Goal: Register for event/course

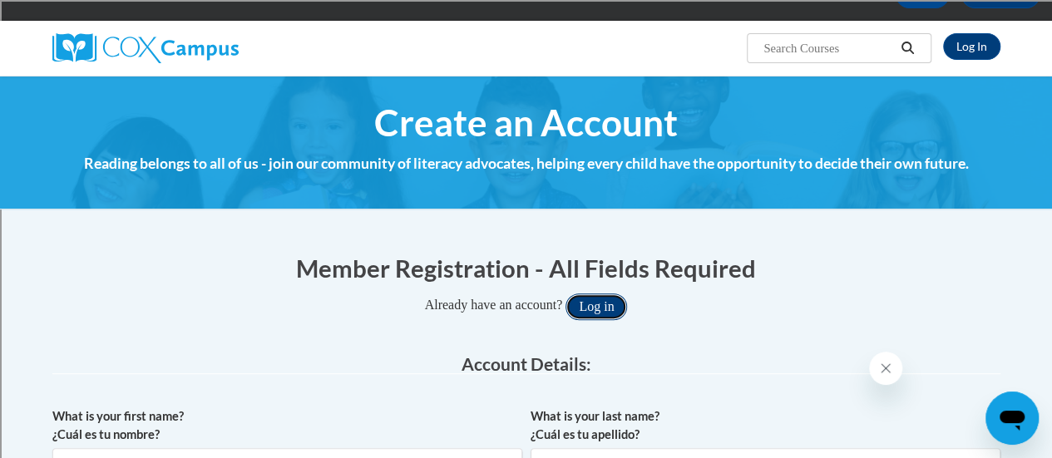
click at [622, 304] on button "Log in" at bounding box center [596, 306] width 62 height 27
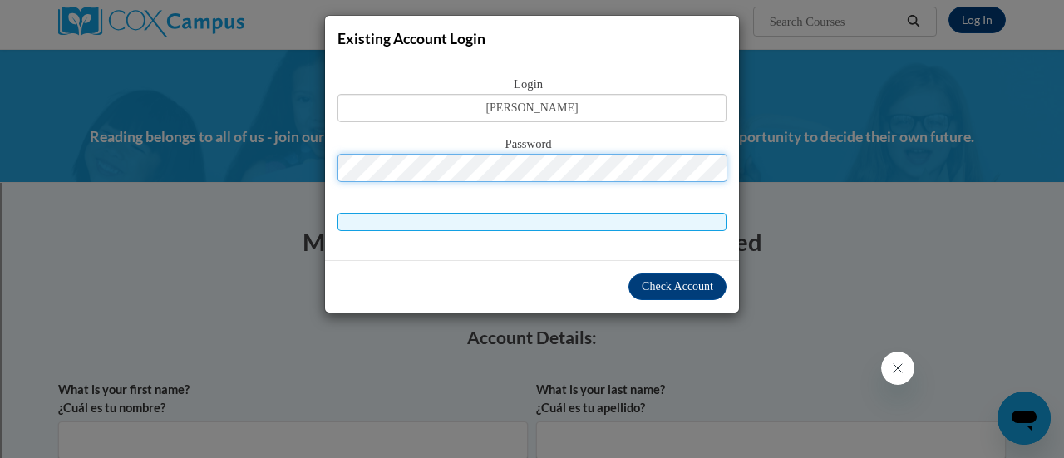
click at [572, 267] on button "Log in" at bounding box center [603, 280] width 62 height 27
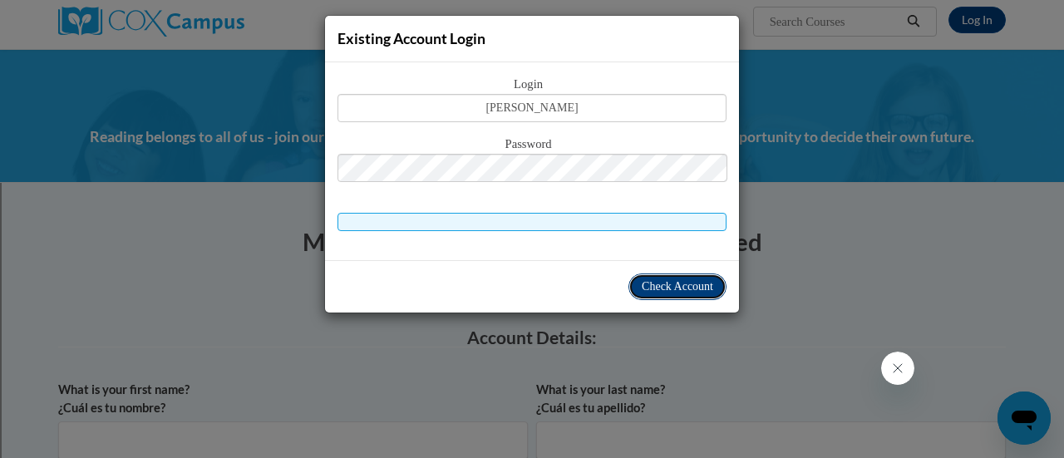
click at [649, 282] on span "Check Account" at bounding box center [678, 286] width 72 height 12
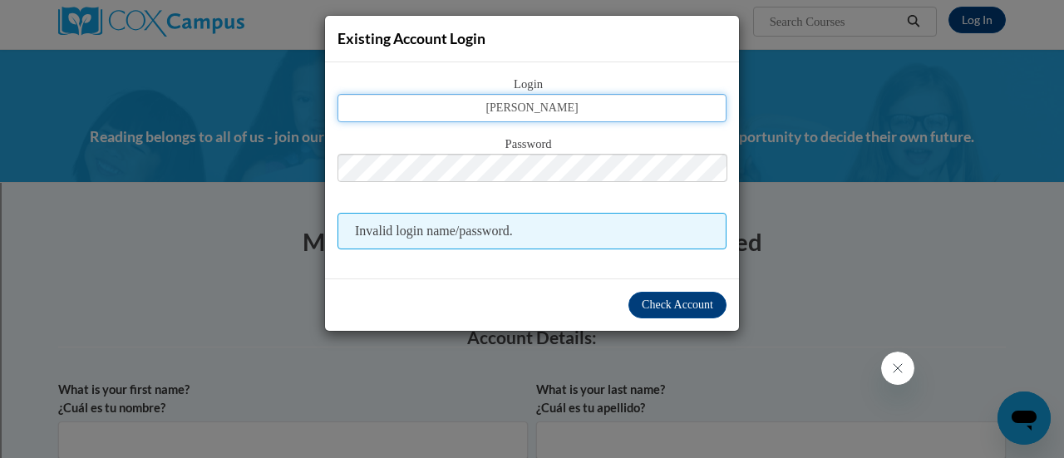
click at [564, 97] on input "[PERSON_NAME]" at bounding box center [532, 108] width 389 height 28
click at [564, 97] on input "d" at bounding box center [532, 108] width 389 height 28
type input "[PERSON_NAME][EMAIL_ADDRESS][PERSON_NAME][DOMAIN_NAME]"
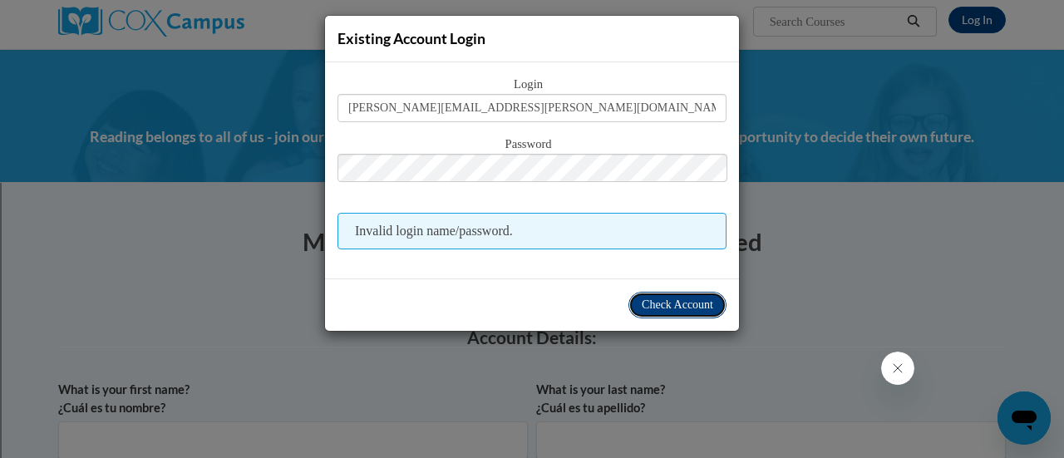
click at [683, 313] on button "Check Account" at bounding box center [678, 305] width 98 height 27
click at [678, 304] on span "Check Account" at bounding box center [678, 304] width 72 height 12
click at [821, 232] on div "Existing Account Login Login [PERSON_NAME][EMAIL_ADDRESS][PERSON_NAME][DOMAIN_N…" at bounding box center [532, 229] width 1064 height 458
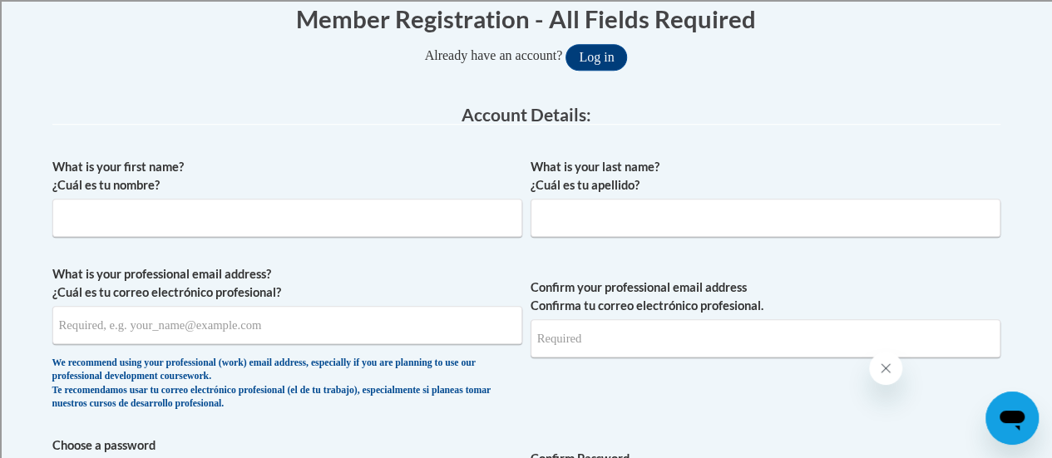
scroll to position [506, 0]
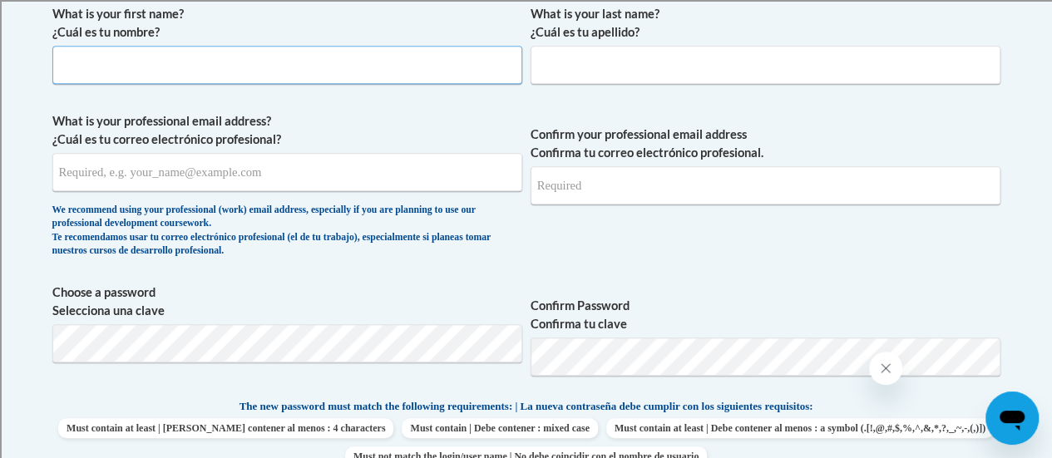
click at [372, 59] on input "What is your first name? ¿Cuál es tu nombre?" at bounding box center [287, 65] width 470 height 38
type input "[PERSON_NAME]"
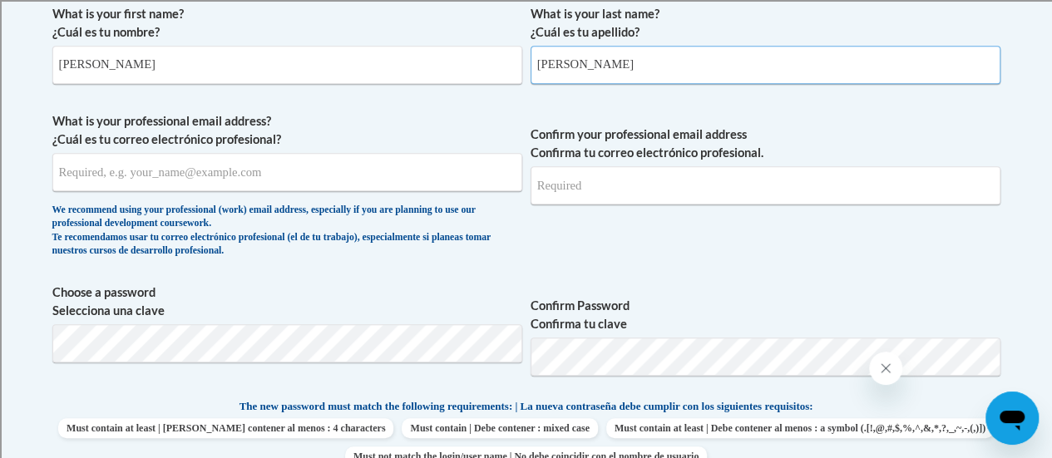
type input "[PERSON_NAME][EMAIL_ADDRESS][PERSON_NAME][DOMAIN_NAME]"
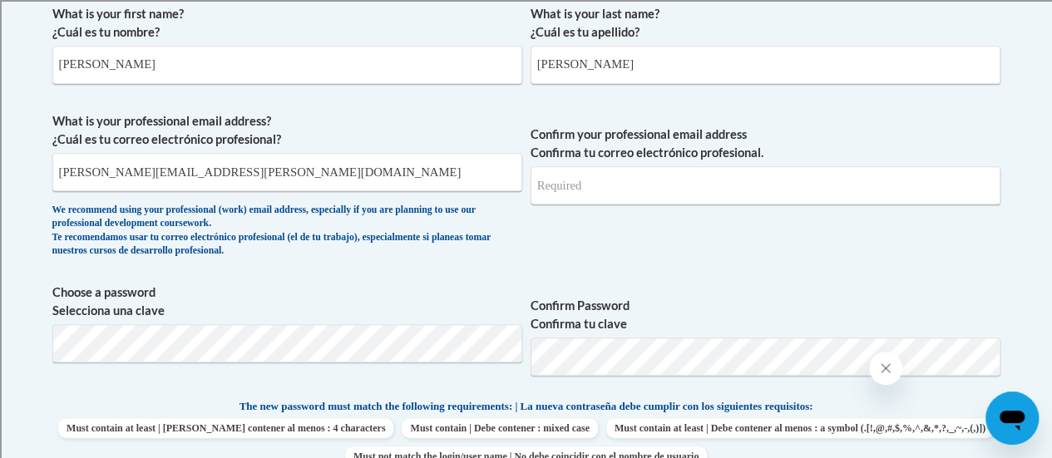
type input "[PERSON_NAME][EMAIL_ADDRESS][PERSON_NAME][DOMAIN_NAME]"
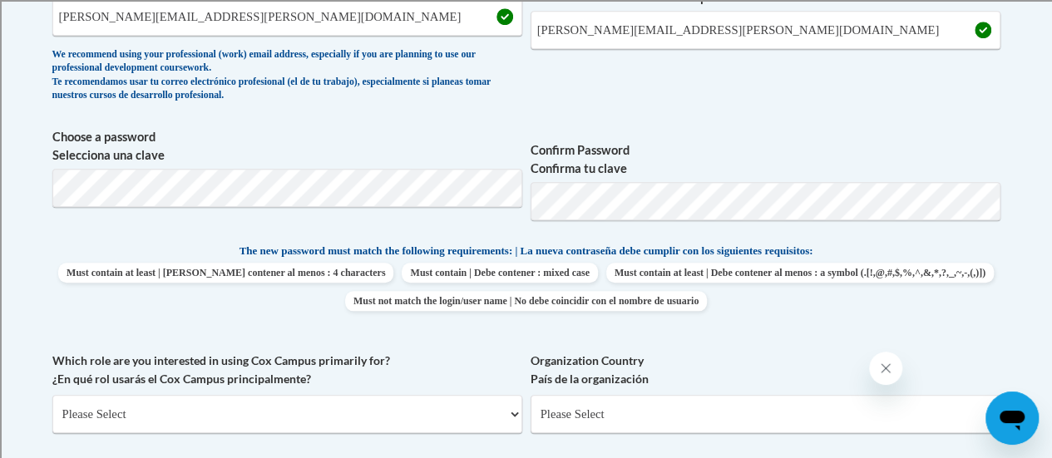
scroll to position [662, 0]
click at [132, 247] on p "The new password must match the following requirements: | La nueva contraseña d…" at bounding box center [526, 251] width 948 height 21
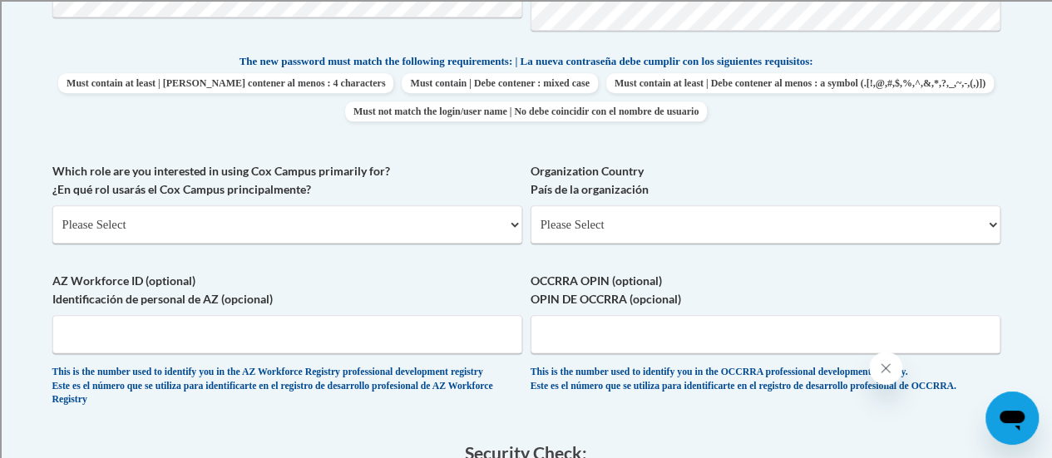
scroll to position [855, 0]
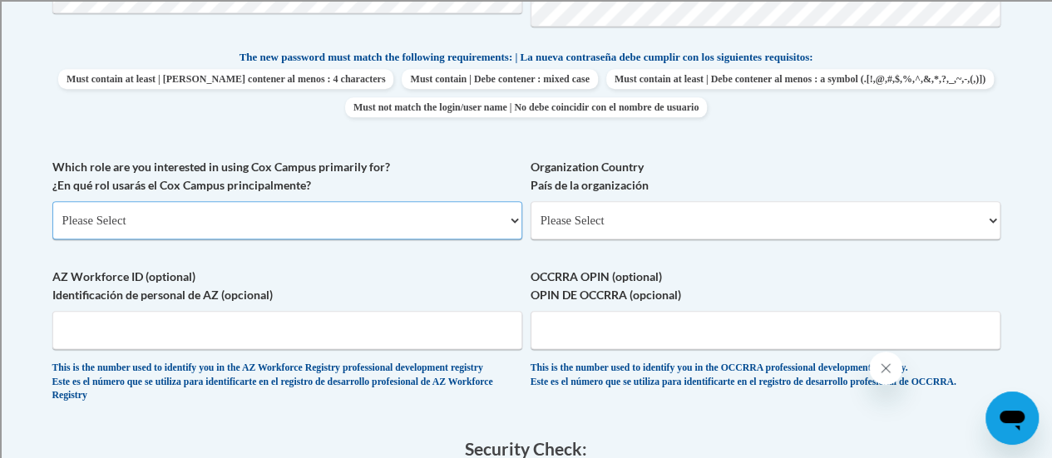
click at [513, 221] on select "Please Select College/University | Colegio/Universidad Community/Nonprofit Part…" at bounding box center [287, 220] width 470 height 38
select select "fbf2d438-af2f-41f8-98f1-81c410e29de3"
click at [52, 201] on select "Please Select College/University | Colegio/Universidad Community/Nonprofit Part…" at bounding box center [287, 220] width 470 height 38
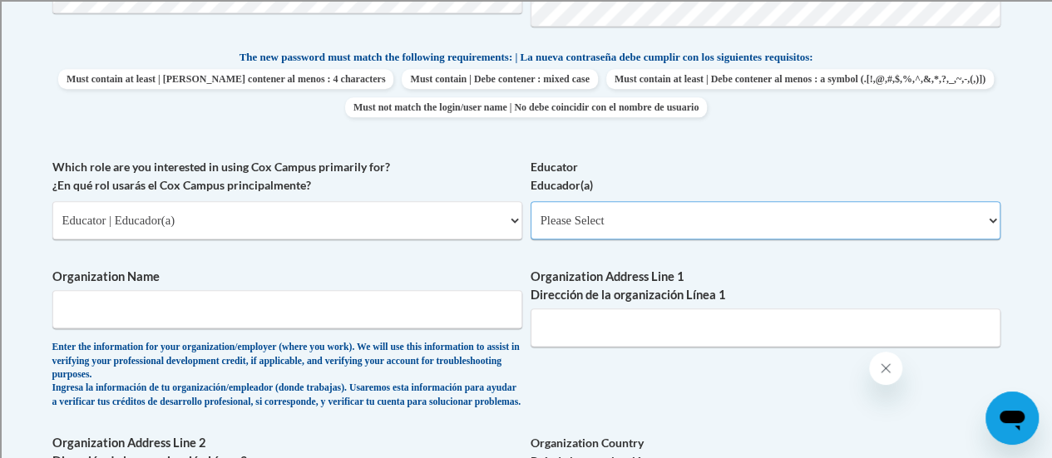
click at [989, 225] on select "Please Select Early Learning/Daycare Teacher/Family Home Care Provider | Maestr…" at bounding box center [765, 220] width 470 height 38
click at [530, 201] on select "Please Select Early Learning/Daycare Teacher/Family Home Care Provider | Maestr…" at bounding box center [765, 220] width 470 height 38
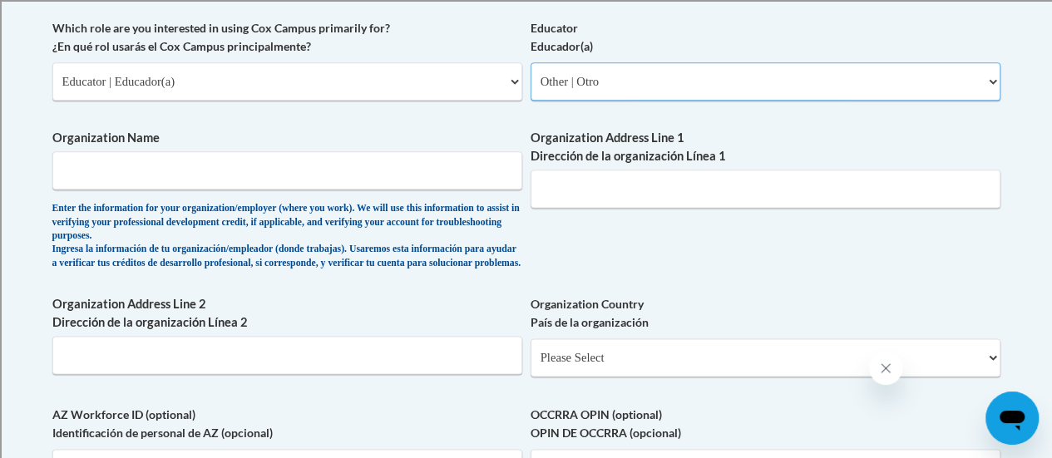
scroll to position [994, 0]
click at [994, 81] on select "Please Select Early Learning/Daycare Teacher/Family Home Care Provider | Maestr…" at bounding box center [765, 81] width 470 height 38
select select "8e40623d-54d0-45cd-9f92-5df65cd3f8cf"
click at [530, 62] on select "Please Select Early Learning/Daycare Teacher/Family Home Care Provider | Maestr…" at bounding box center [765, 81] width 470 height 38
click at [400, 178] on input "Organization Name" at bounding box center [287, 169] width 470 height 38
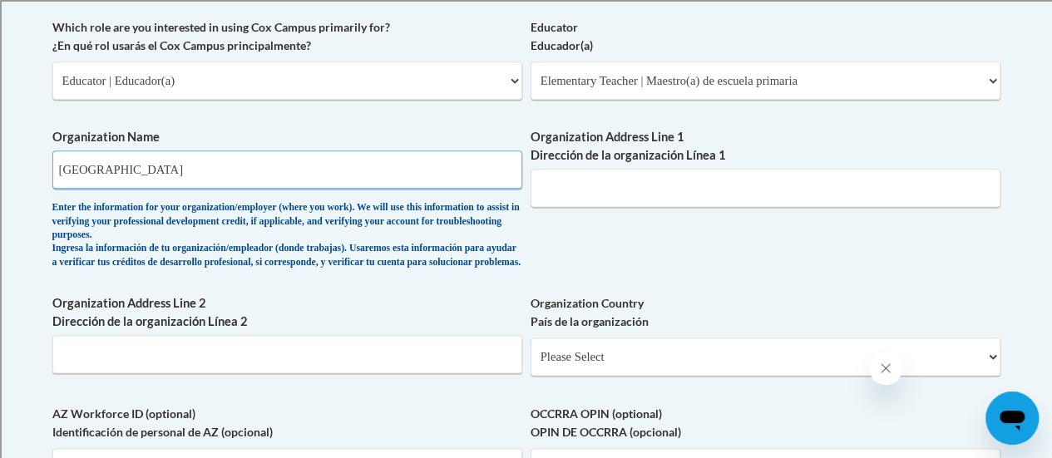
type input "[GEOGRAPHIC_DATA]"
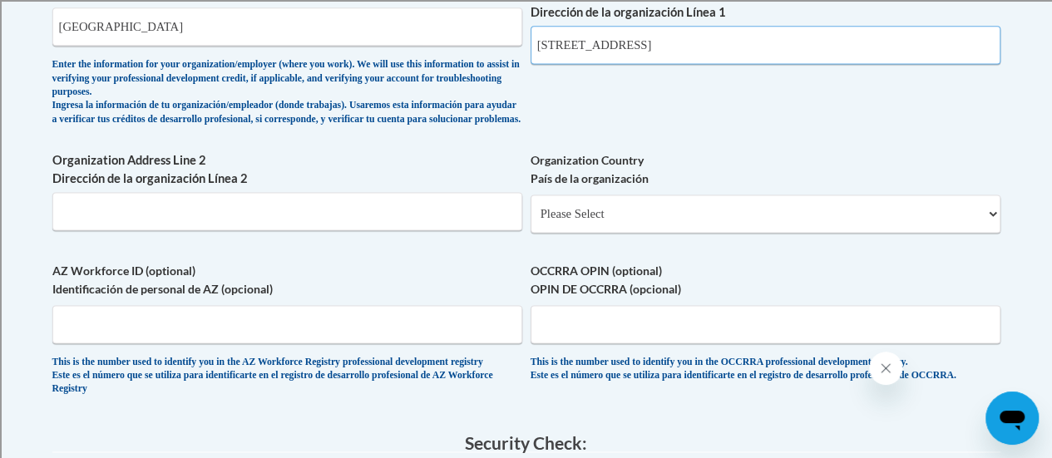
scroll to position [1139, 0]
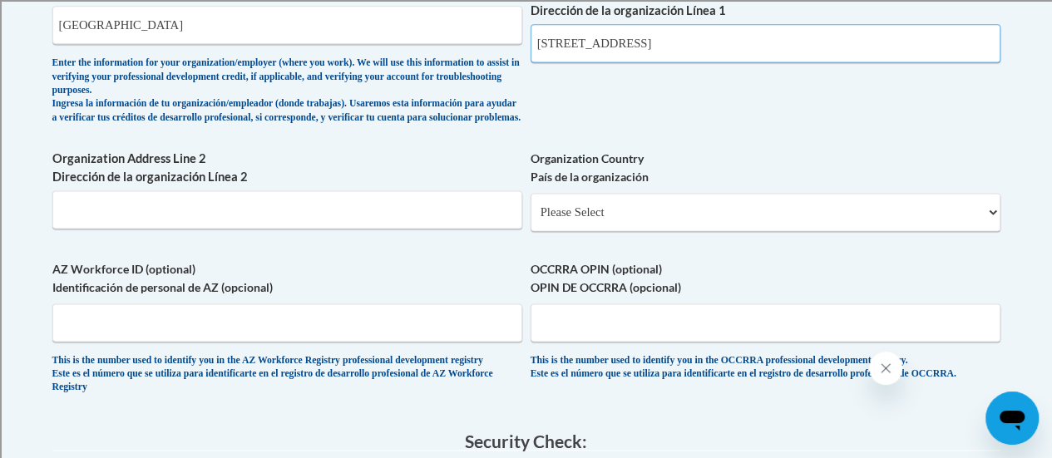
type input "[STREET_ADDRESS]"
click at [996, 231] on select "Please Select [GEOGRAPHIC_DATA] | [GEOGRAPHIC_DATA] Outside of [GEOGRAPHIC_DATA…" at bounding box center [765, 212] width 470 height 38
select select "ad49bcad-a171-4b2e-b99c-48b446064914"
click at [530, 206] on select "Please Select [GEOGRAPHIC_DATA] | [GEOGRAPHIC_DATA] Outside of [GEOGRAPHIC_DATA…" at bounding box center [765, 212] width 470 height 38
select select
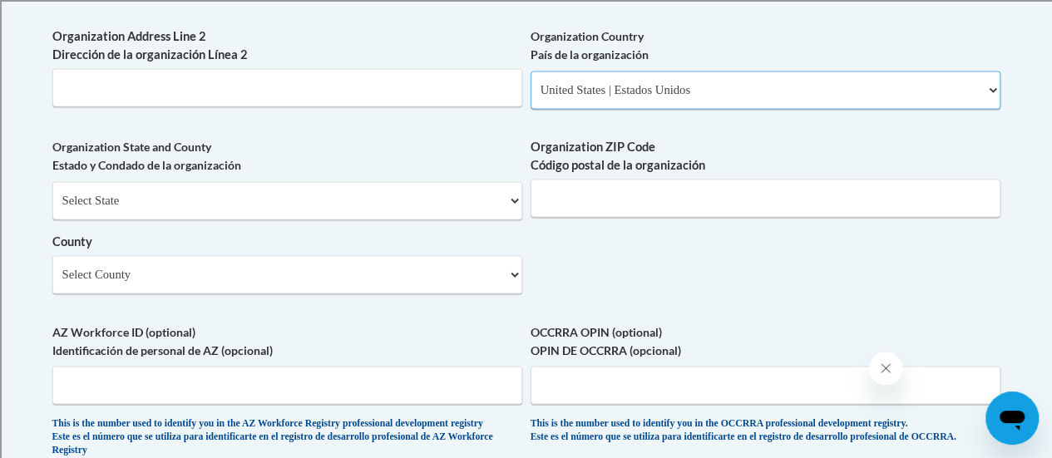
scroll to position [1262, 0]
click at [513, 211] on select "Select State [US_STATE] [US_STATE] [US_STATE] [US_STATE] [US_STATE] [US_STATE] …" at bounding box center [287, 199] width 470 height 38
select select "[US_STATE]"
click at [52, 193] on select "Select State [US_STATE] [US_STATE] [US_STATE] [US_STATE] [US_STATE] [US_STATE] …" at bounding box center [287, 199] width 470 height 38
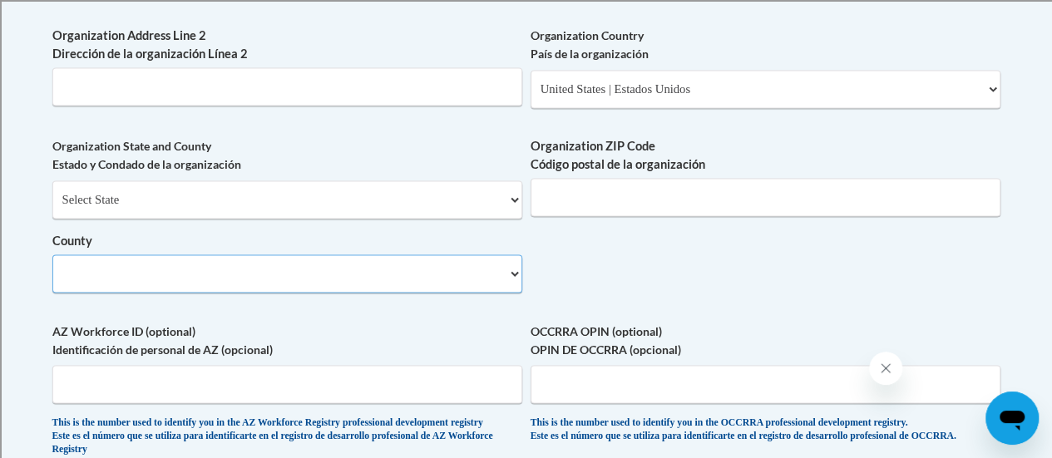
select select
click at [596, 216] on input "Organization ZIP Code Código postal de la organización" at bounding box center [765, 197] width 470 height 38
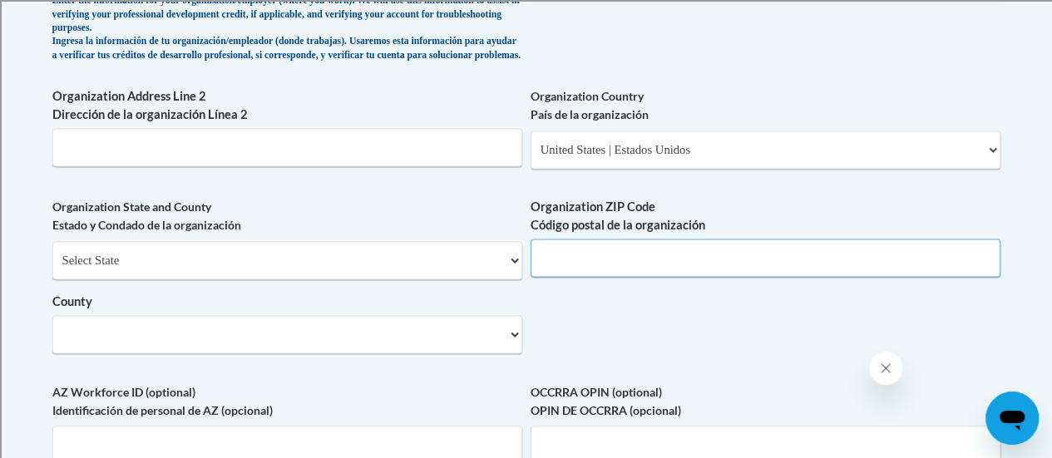
scroll to position [1229, 0]
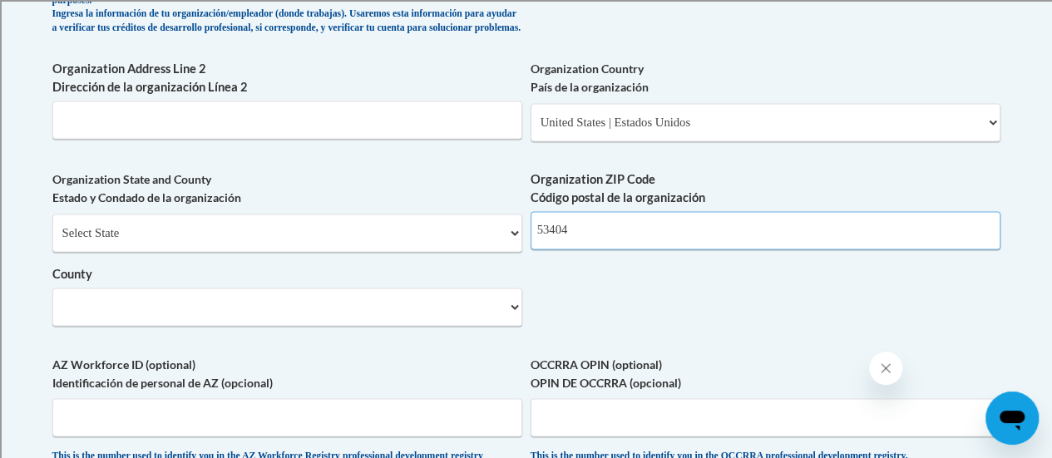
type input "53404"
click at [517, 322] on select "Select County [GEOGRAPHIC_DATA] [GEOGRAPHIC_DATA] [PERSON_NAME][GEOGRAPHIC_DATA…" at bounding box center [287, 307] width 470 height 38
click at [52, 300] on select "Select County [GEOGRAPHIC_DATA] [GEOGRAPHIC_DATA] [PERSON_NAME][GEOGRAPHIC_DATA…" at bounding box center [287, 307] width 470 height 38
click at [457, 313] on select "Select County [GEOGRAPHIC_DATA] [GEOGRAPHIC_DATA] [PERSON_NAME][GEOGRAPHIC_DATA…" at bounding box center [287, 307] width 470 height 38
select select "Racine"
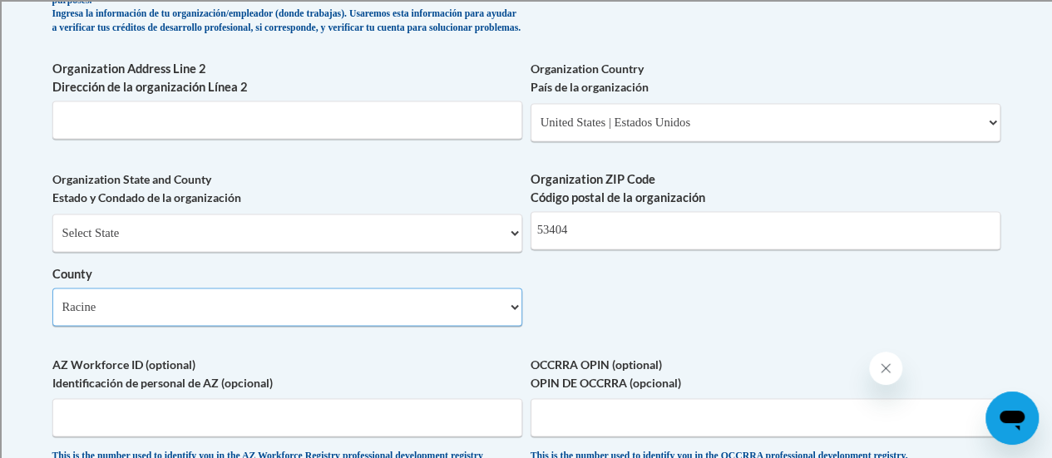
click at [52, 300] on select "Select County [GEOGRAPHIC_DATA] [GEOGRAPHIC_DATA] [PERSON_NAME][GEOGRAPHIC_DATA…" at bounding box center [287, 307] width 470 height 38
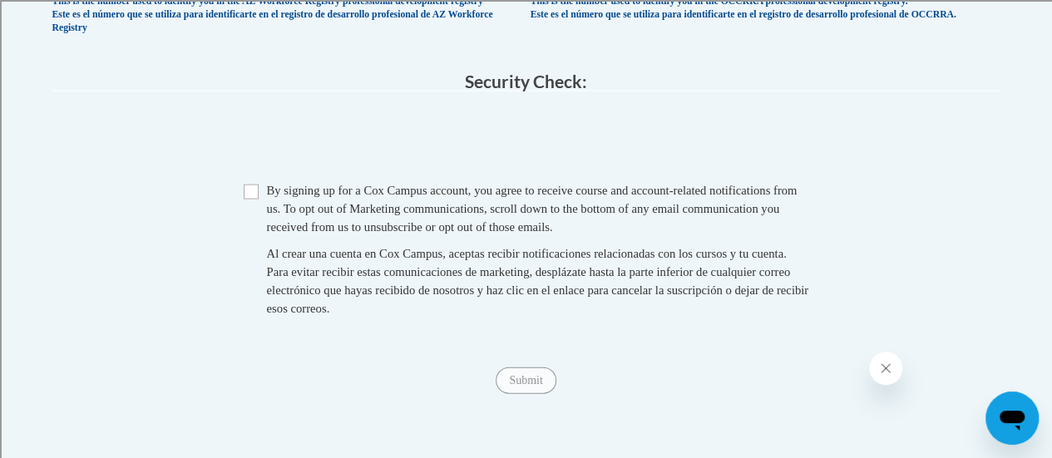
scroll to position [1687, 0]
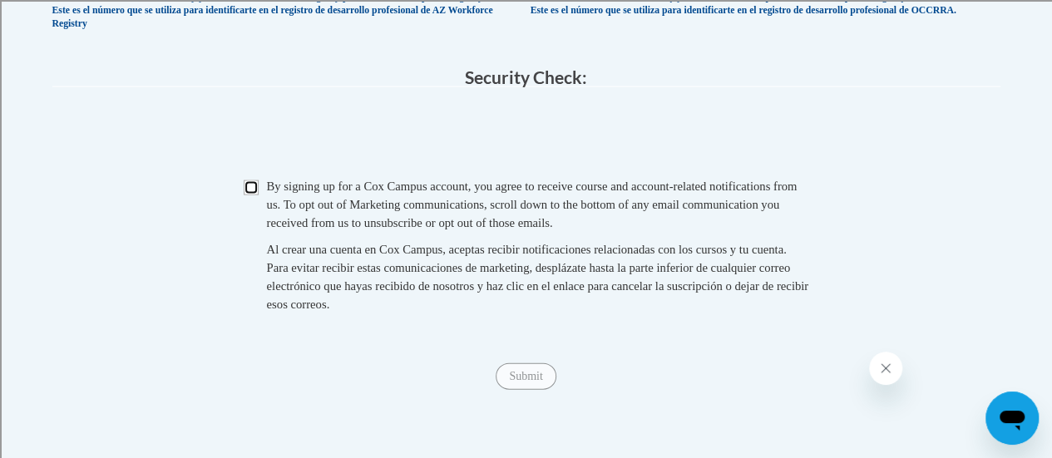
click at [253, 195] on input "Checkbox" at bounding box center [251, 187] width 15 height 15
checkbox input "true"
click at [522, 390] on input "Submit" at bounding box center [526, 376] width 60 height 27
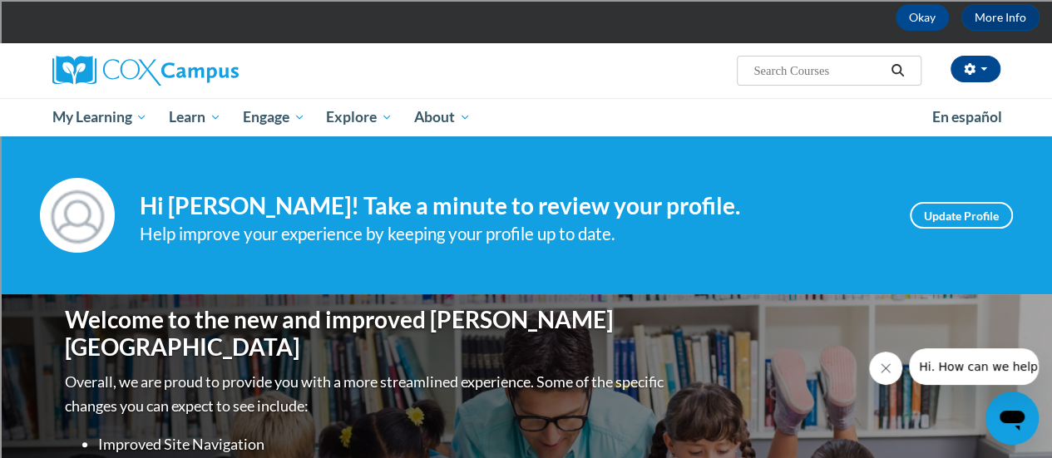
scroll to position [88, 0]
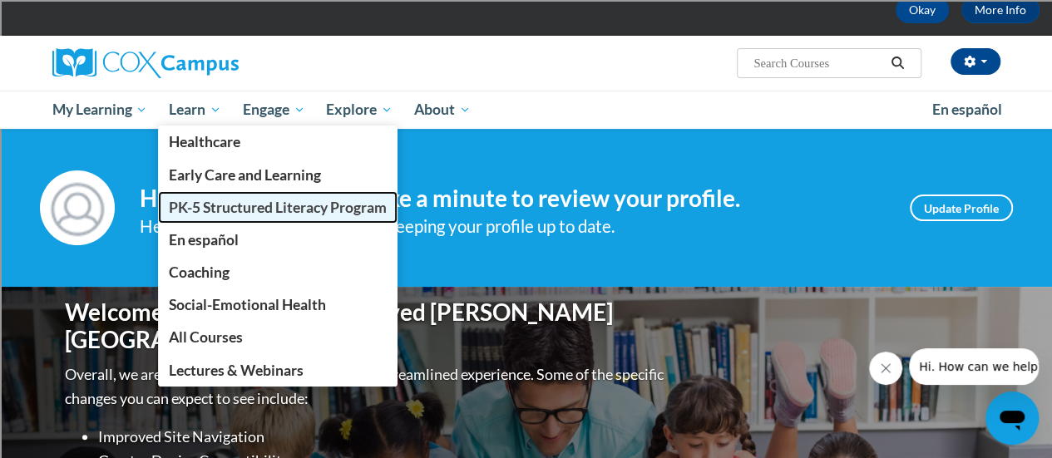
click at [221, 199] on span "PK-5 Structured Literacy Program" at bounding box center [278, 207] width 218 height 17
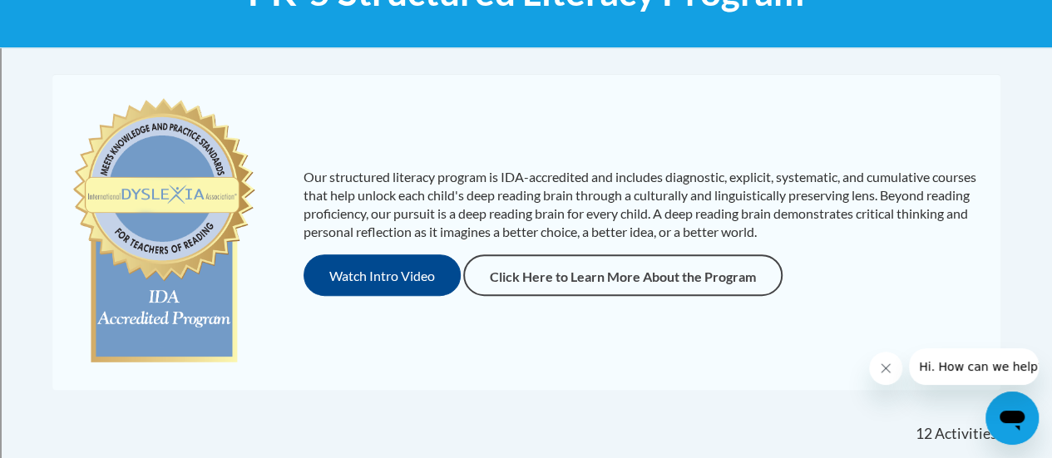
scroll to position [295, 0]
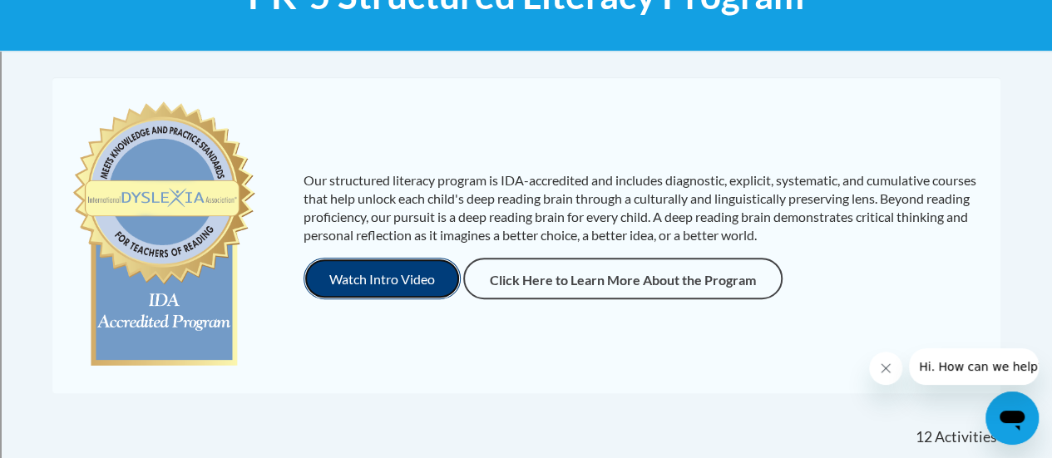
click at [372, 264] on button "Watch Intro Video" at bounding box center [381, 279] width 157 height 42
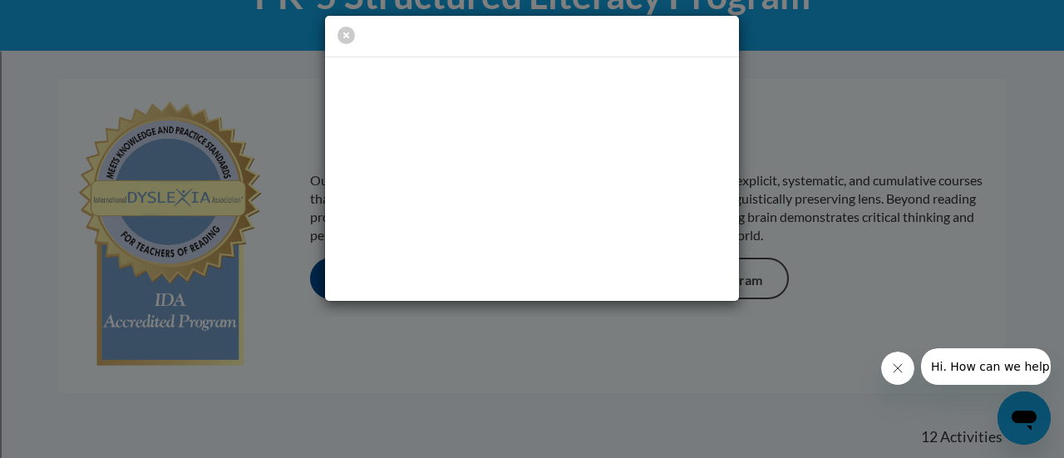
click at [486, 383] on div at bounding box center [532, 229] width 1064 height 458
click at [350, 32] on icon "button" at bounding box center [346, 35] width 17 height 17
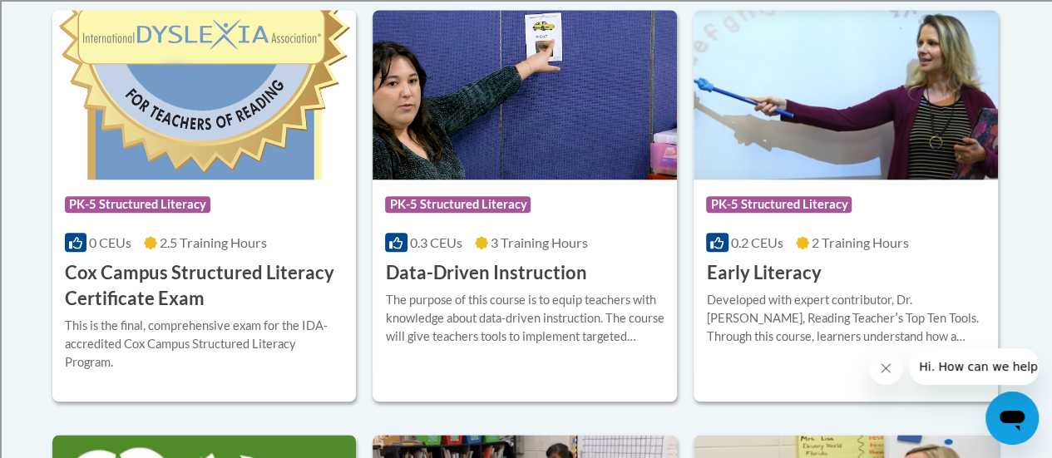
scroll to position [749, 0]
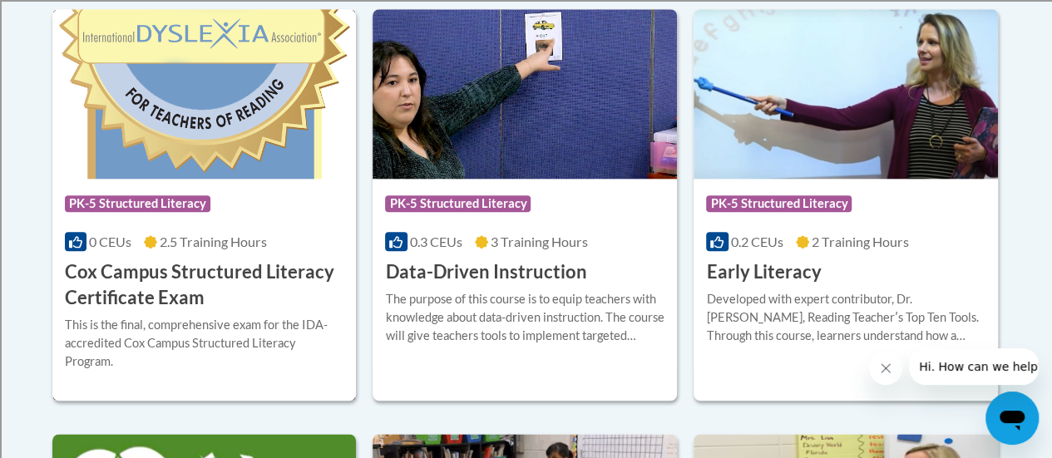
click at [251, 149] on img at bounding box center [204, 94] width 304 height 170
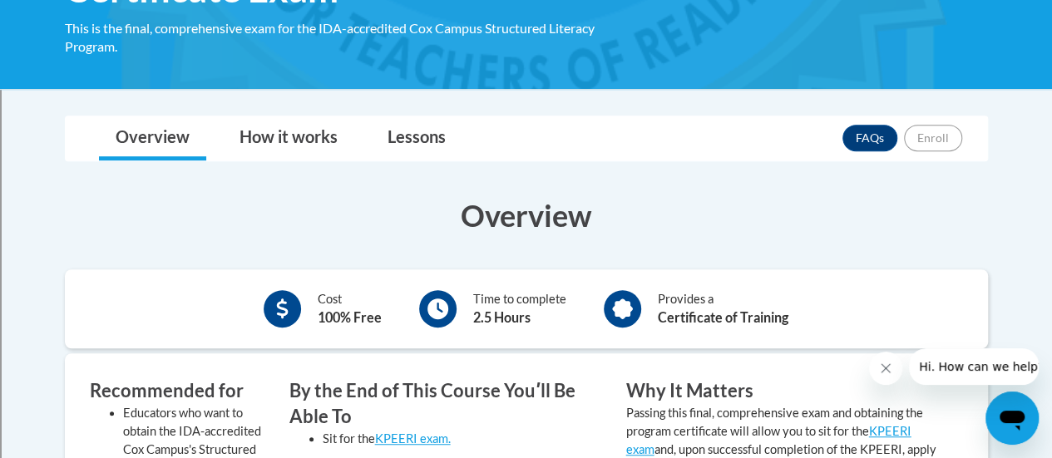
scroll to position [269, 0]
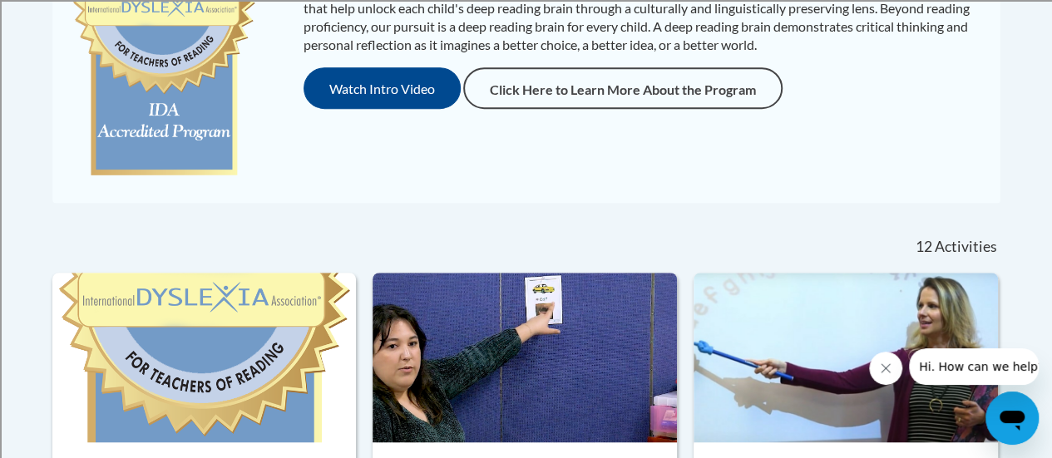
scroll to position [571, 0]
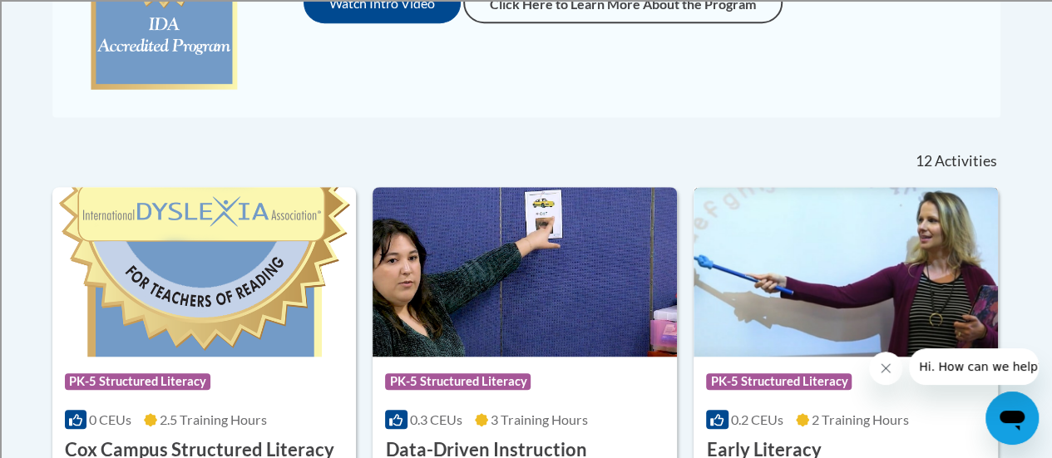
click at [773, 291] on img at bounding box center [845, 272] width 304 height 170
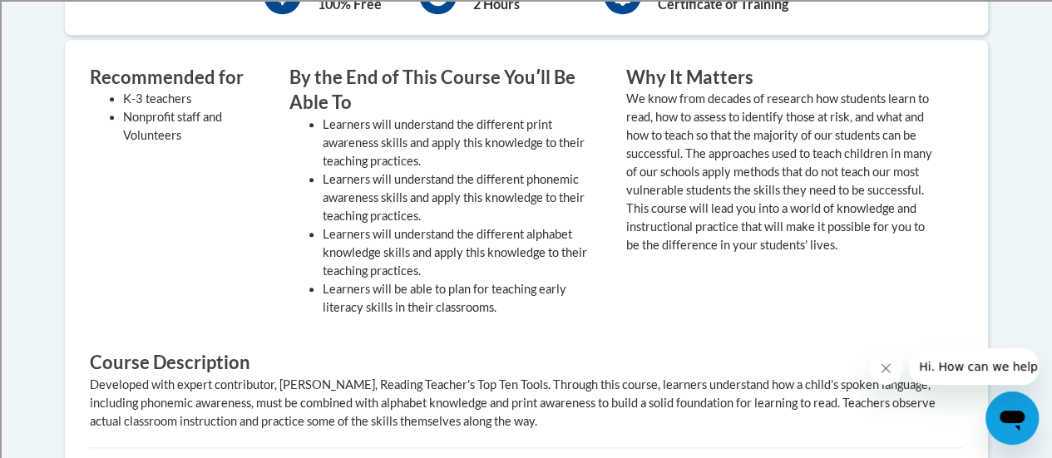
scroll to position [694, 0]
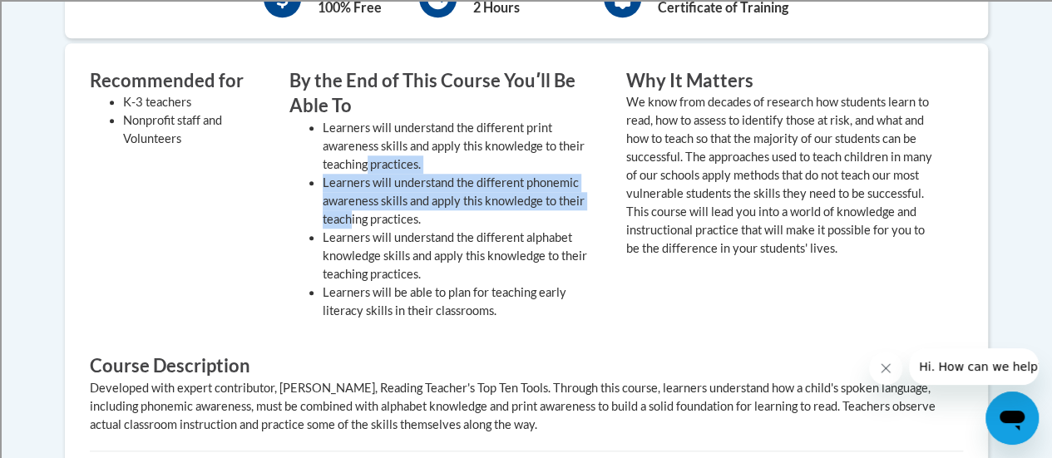
drag, startPoint x: 366, startPoint y: 158, endPoint x: 351, endPoint y: 220, distance: 64.1
click at [351, 220] on ul "Learners will understand the different print awareness skills and apply this kn…" at bounding box center [445, 219] width 312 height 201
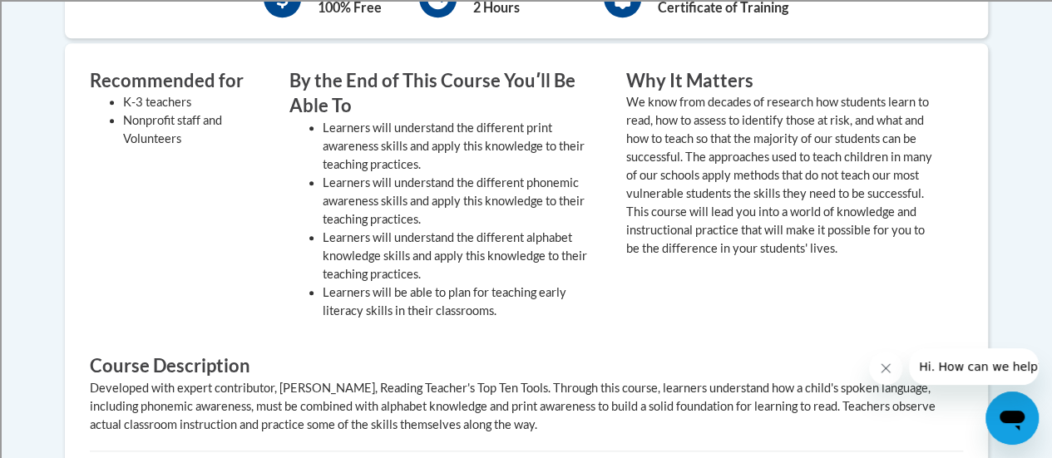
click at [353, 315] on li "Learners will be able to plan for teaching early literacy skills in their class…" at bounding box center [462, 302] width 279 height 37
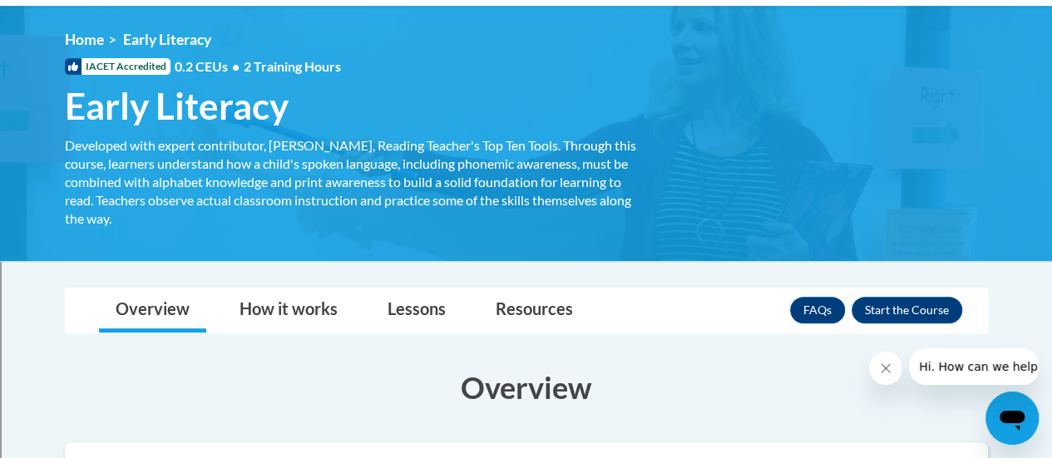
scroll to position [211, 0]
click at [296, 302] on link "How it works" at bounding box center [288, 311] width 131 height 44
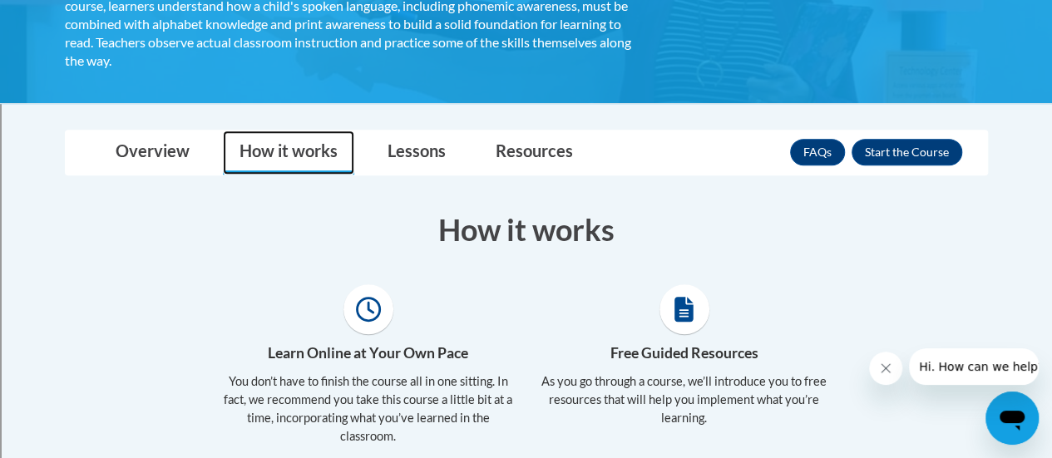
scroll to position [367, 0]
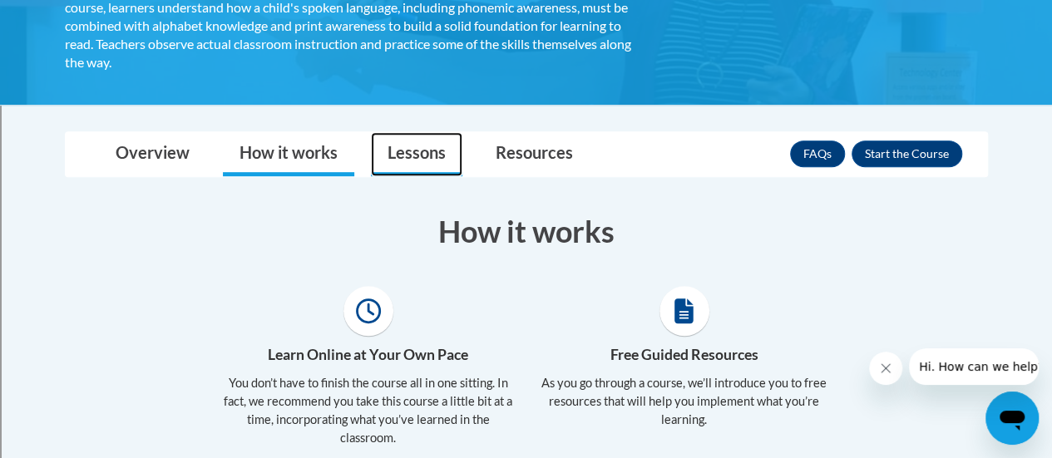
click at [413, 165] on link "Lessons" at bounding box center [416, 154] width 91 height 44
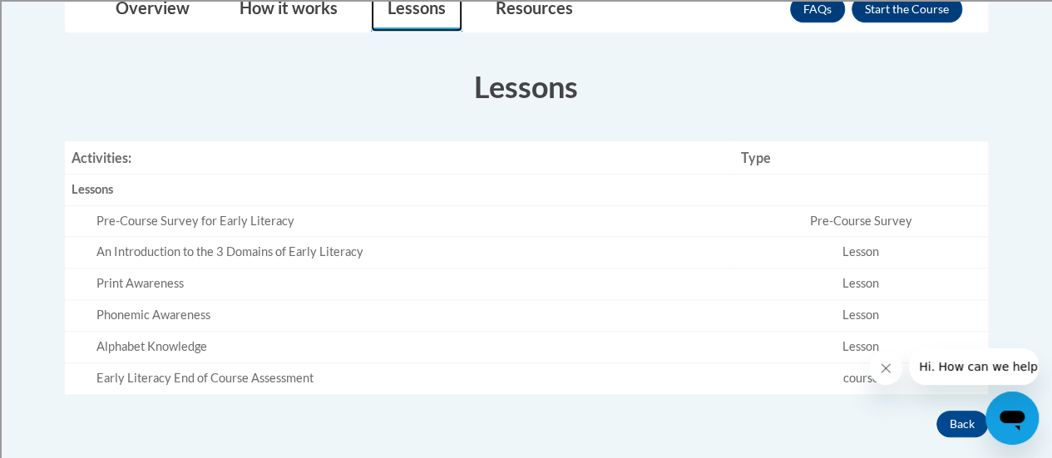
scroll to position [466, 0]
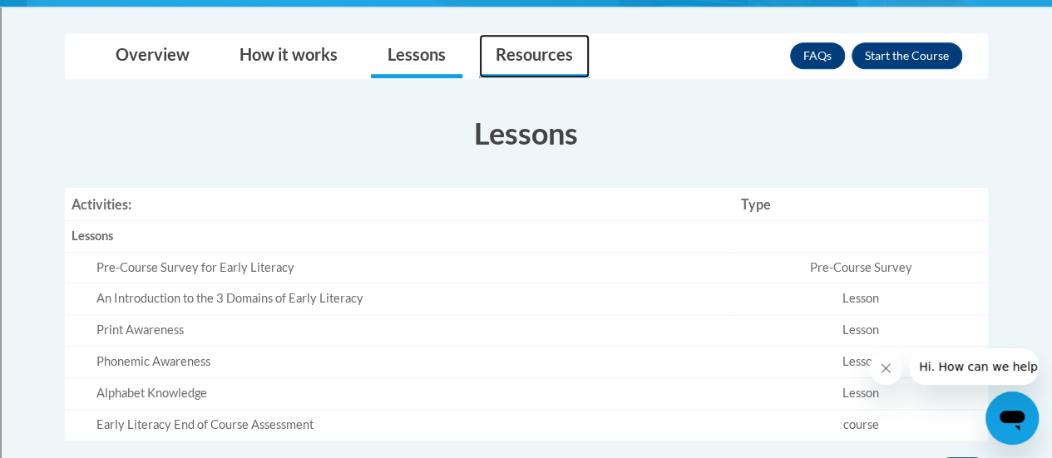
click at [525, 73] on link "Resources" at bounding box center [534, 56] width 111 height 44
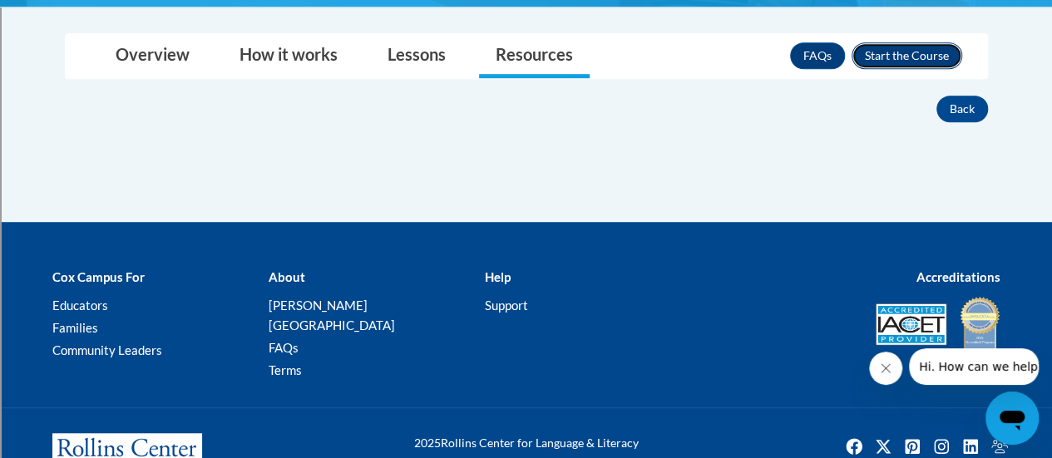
click at [878, 47] on button "Enroll" at bounding box center [906, 55] width 111 height 27
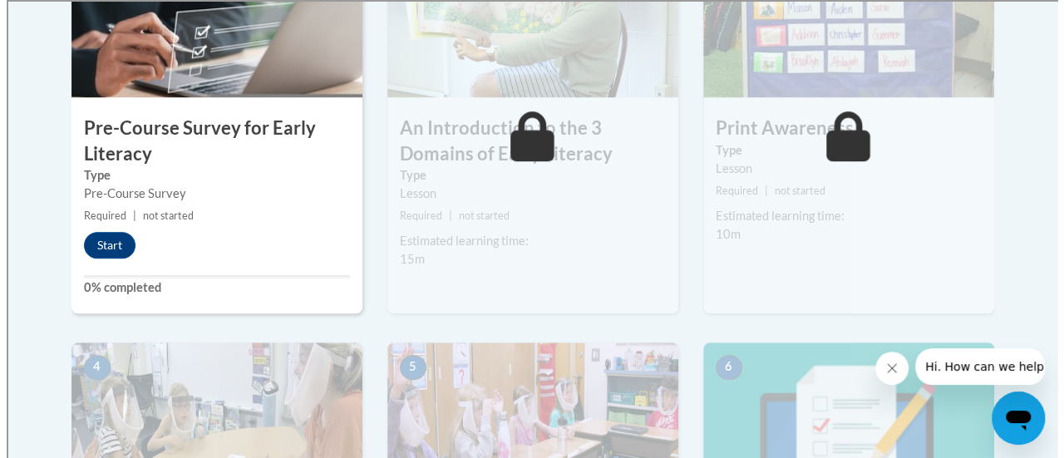
scroll to position [629, 0]
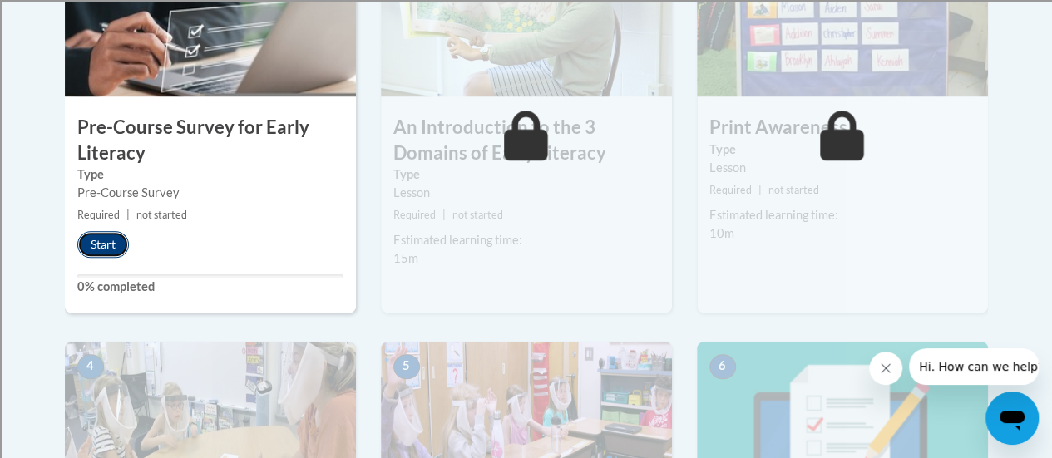
click at [111, 240] on button "Start" at bounding box center [103, 244] width 52 height 27
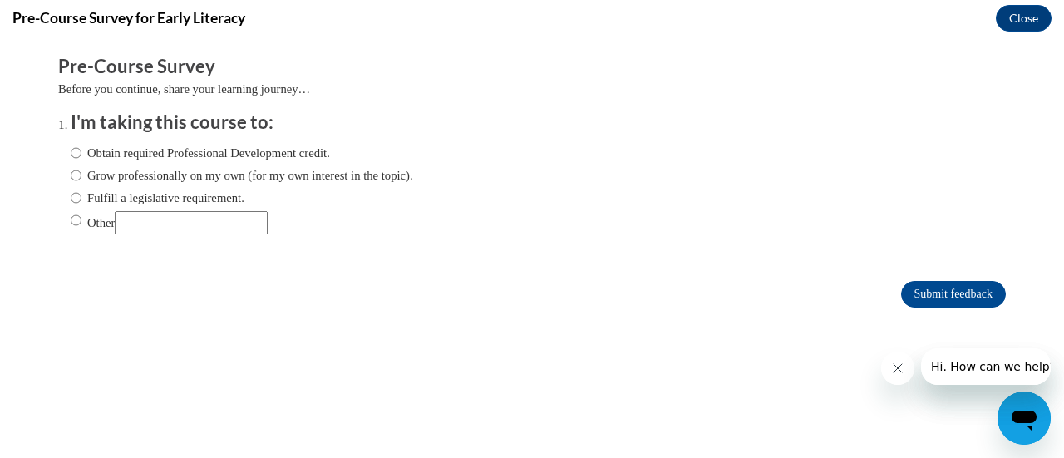
scroll to position [0, 0]
click at [71, 150] on input "Obtain required Professional Development credit." at bounding box center [76, 153] width 11 height 18
radio input "true"
click at [895, 374] on icon "Close message from company" at bounding box center [896, 368] width 13 height 13
click at [902, 372] on icon "Close message from company" at bounding box center [896, 368] width 13 height 13
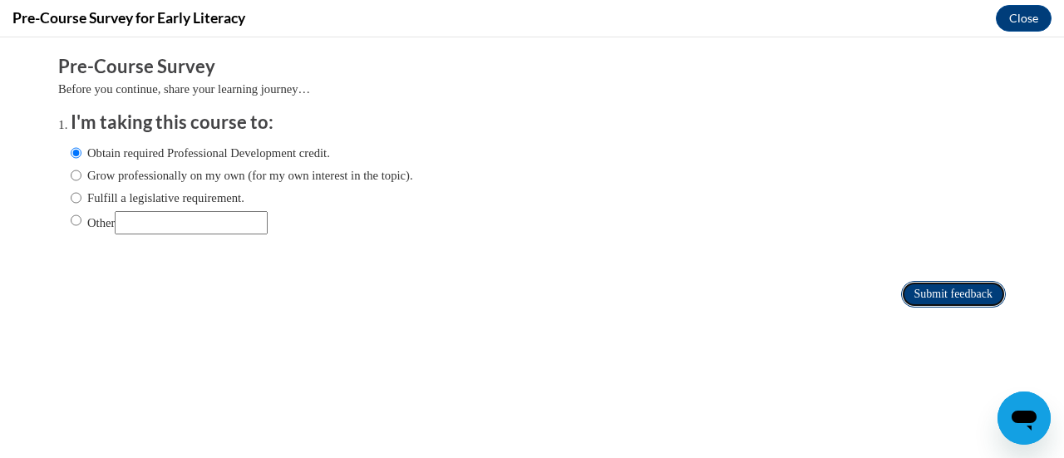
click at [935, 295] on input "Submit feedback" at bounding box center [953, 294] width 105 height 27
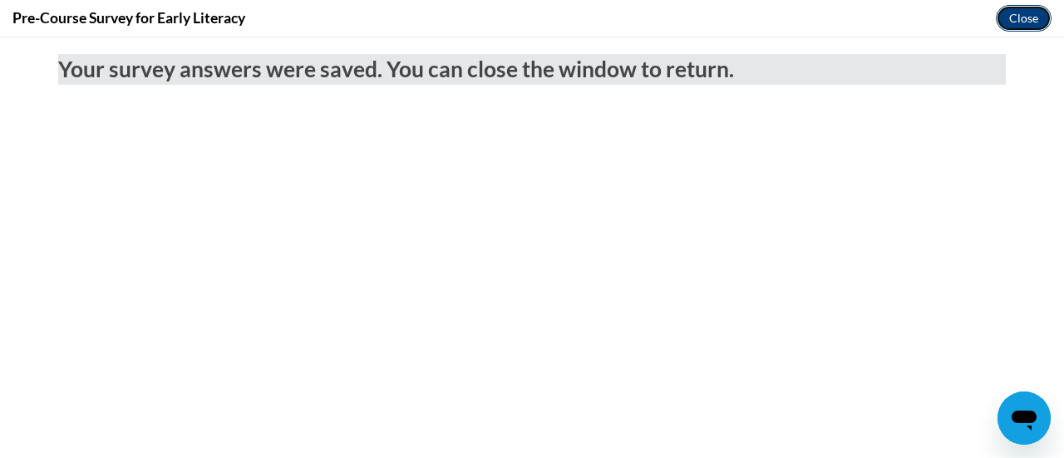
click at [1026, 17] on button "Close" at bounding box center [1024, 18] width 56 height 27
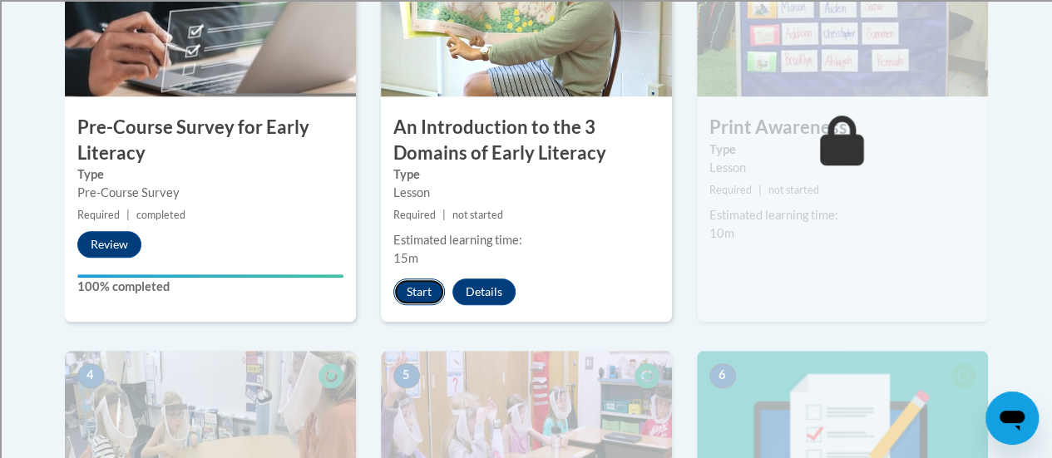
drag, startPoint x: 419, startPoint y: 303, endPoint x: 419, endPoint y: 284, distance: 19.1
click at [419, 284] on button "Start" at bounding box center [419, 292] width 52 height 27
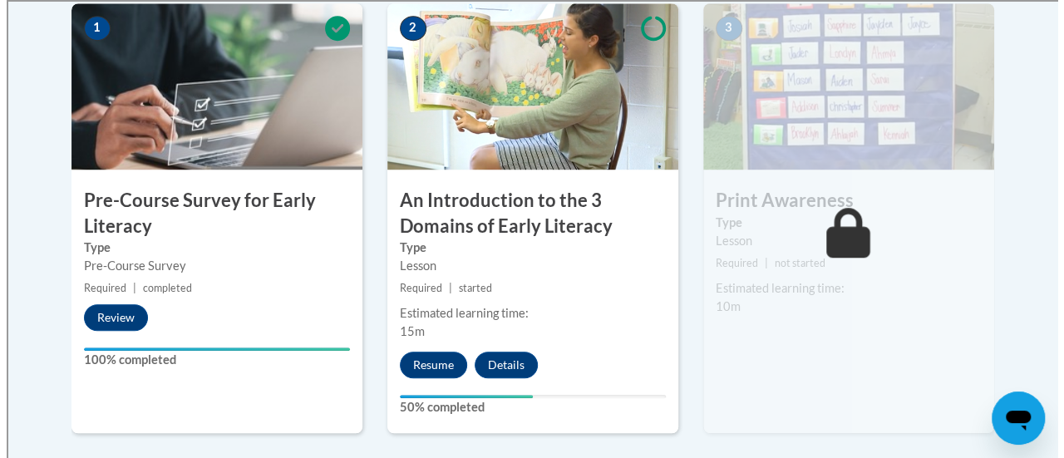
scroll to position [579, 0]
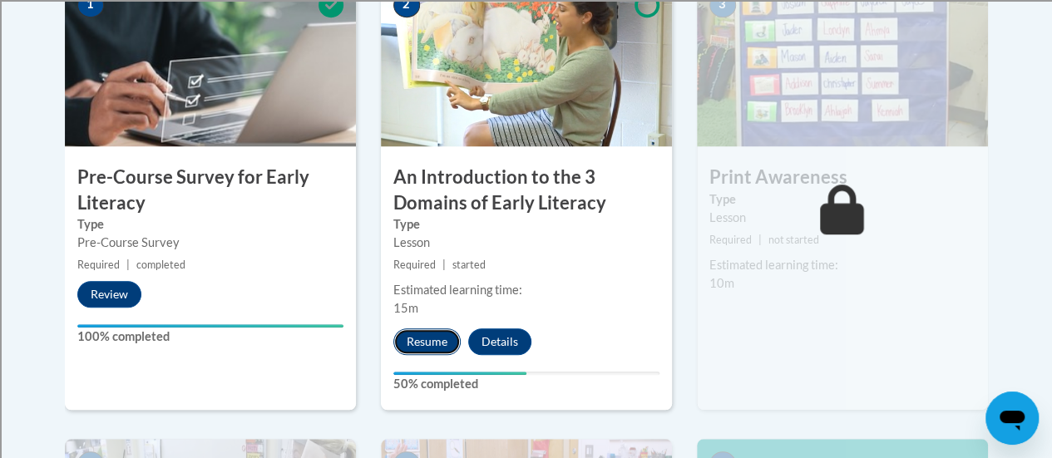
click at [422, 337] on button "Resume" at bounding box center [426, 341] width 67 height 27
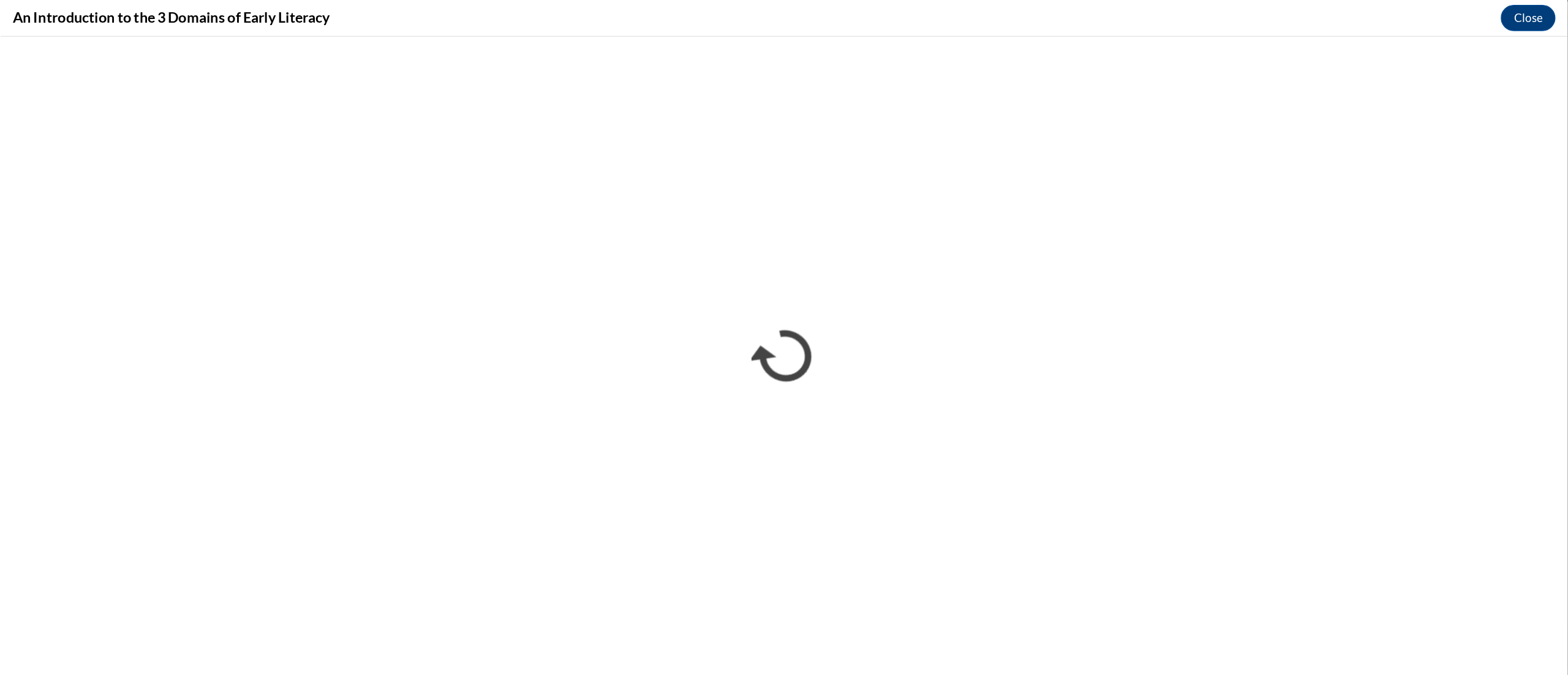
scroll to position [427, 0]
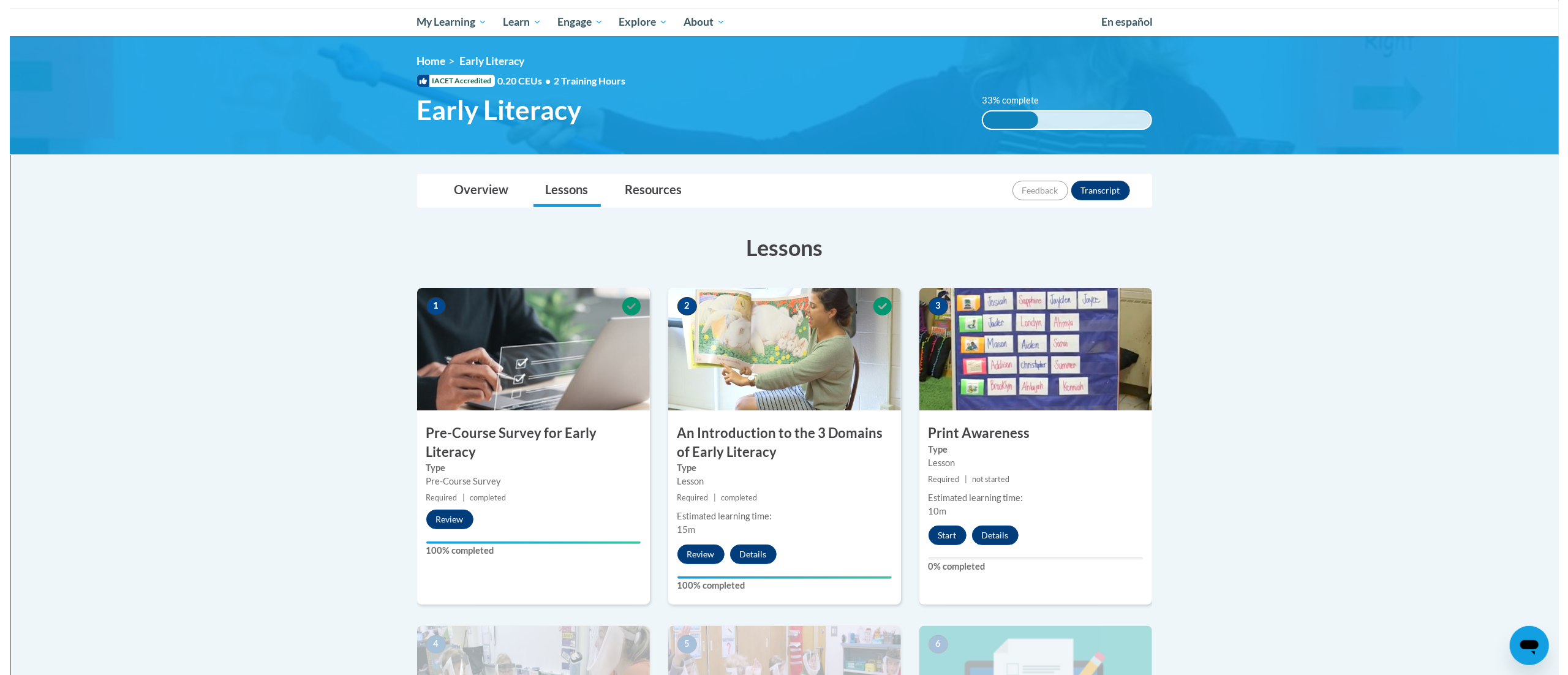
scroll to position [125, 0]
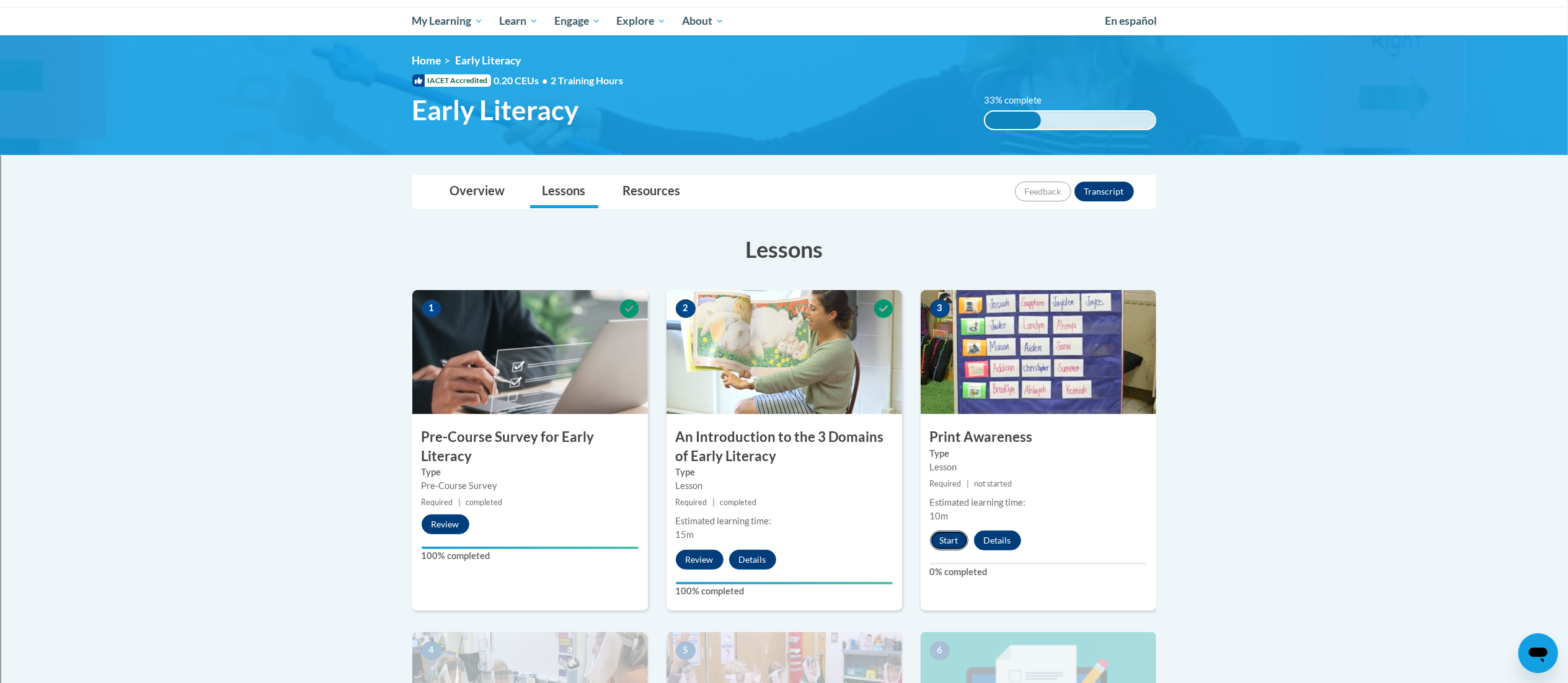
click at [953, 532] on button "Start" at bounding box center [949, 541] width 39 height 20
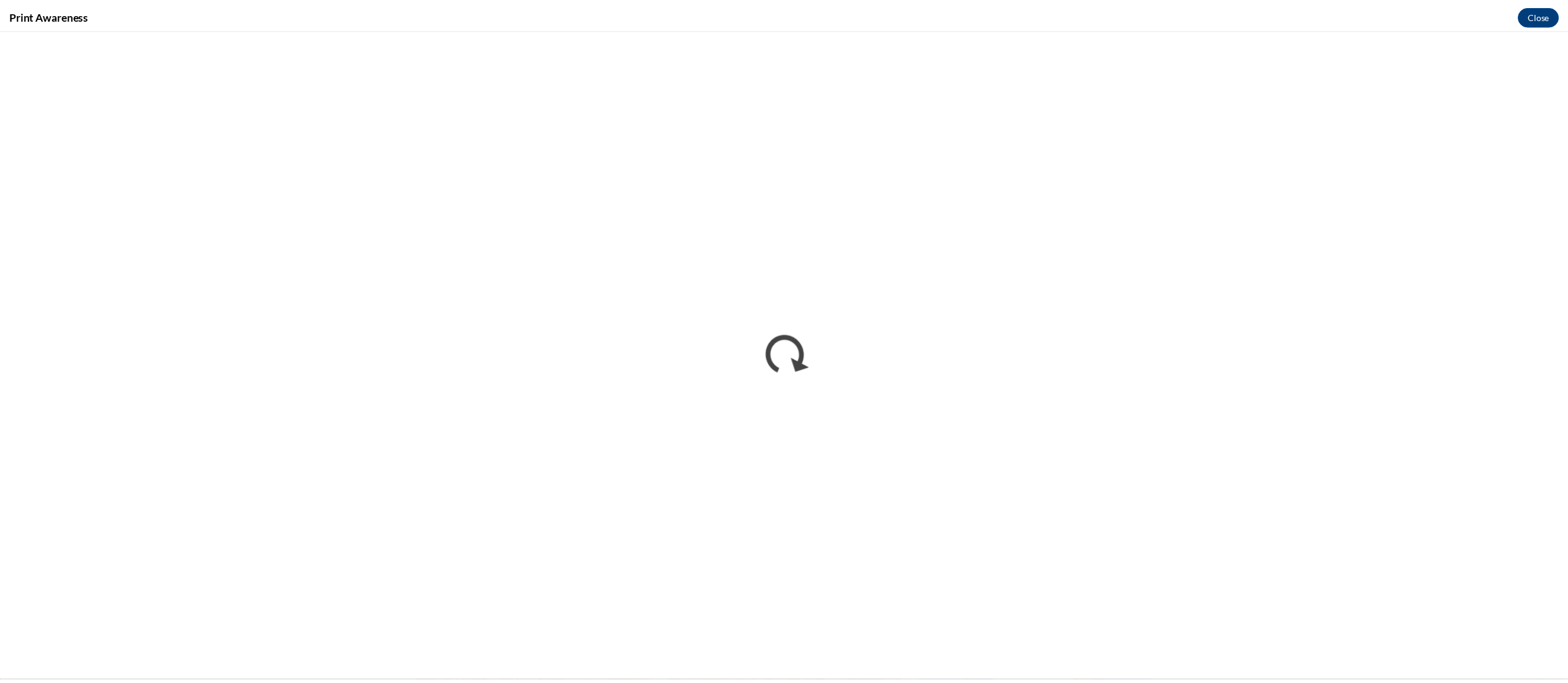
scroll to position [0, 0]
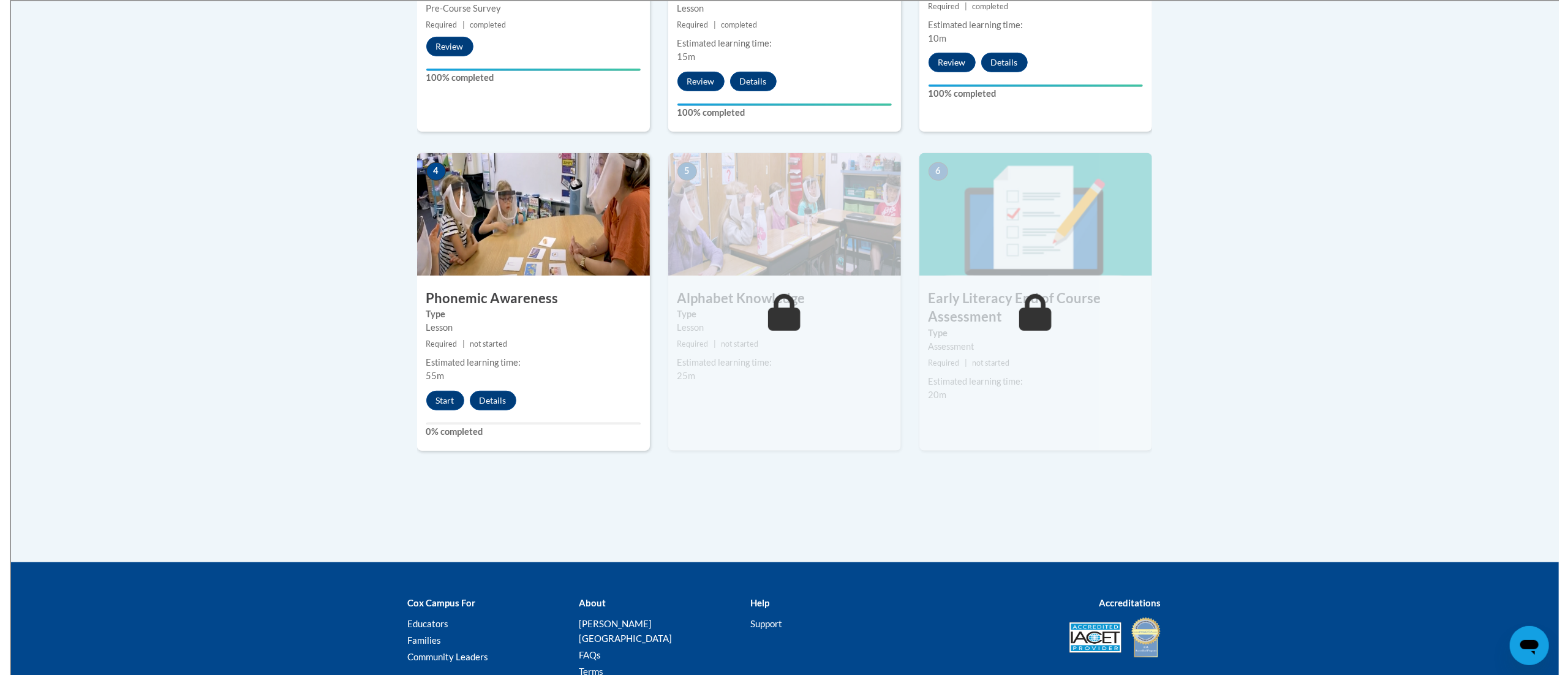
scroll to position [598, 0]
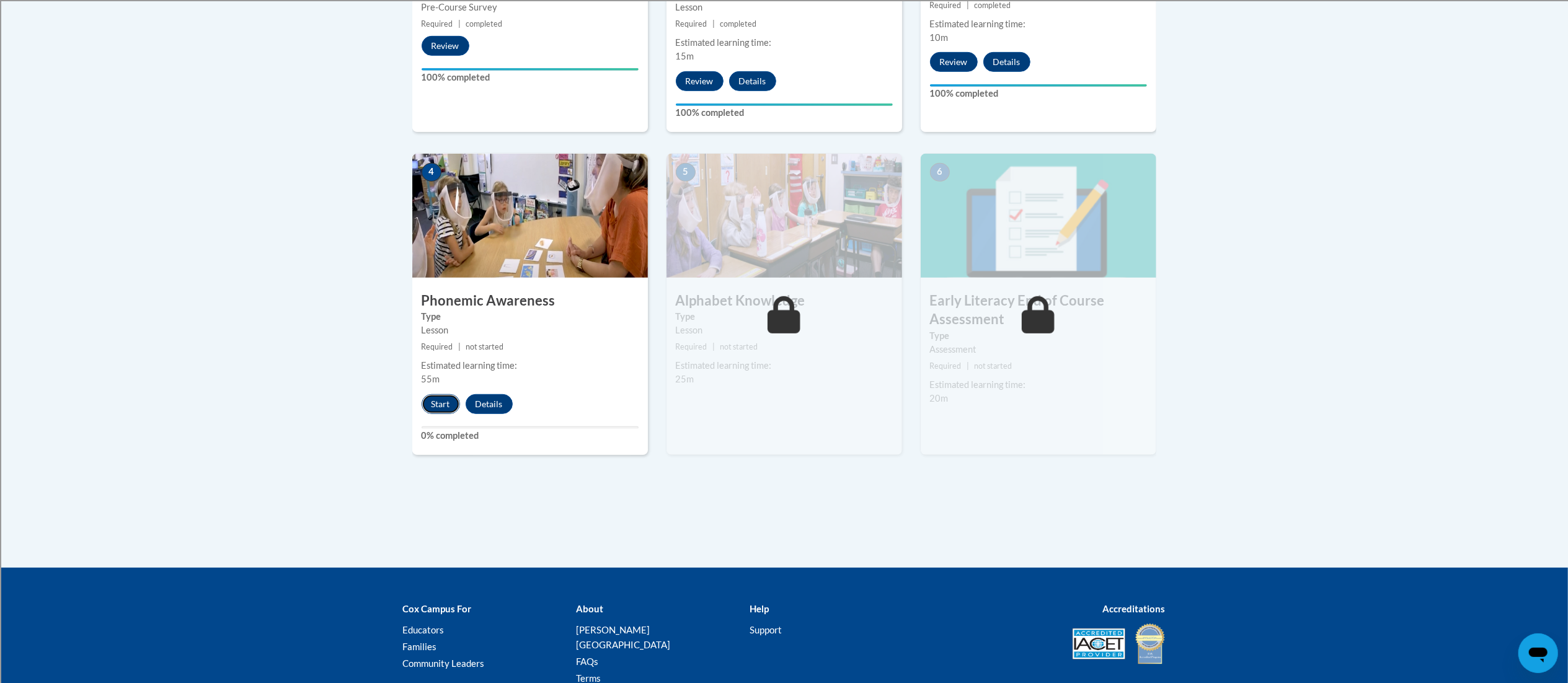
click at [449, 403] on button "Start" at bounding box center [441, 404] width 39 height 20
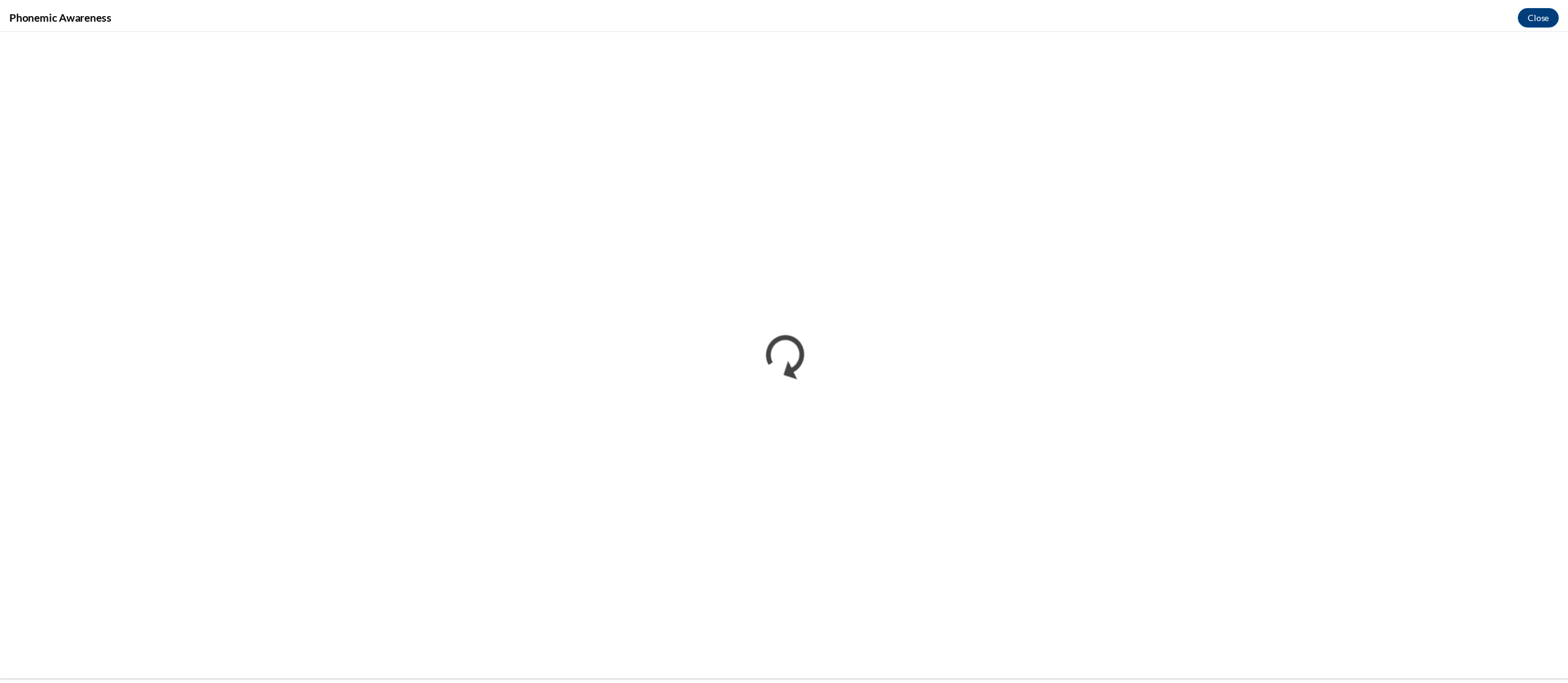
scroll to position [0, 0]
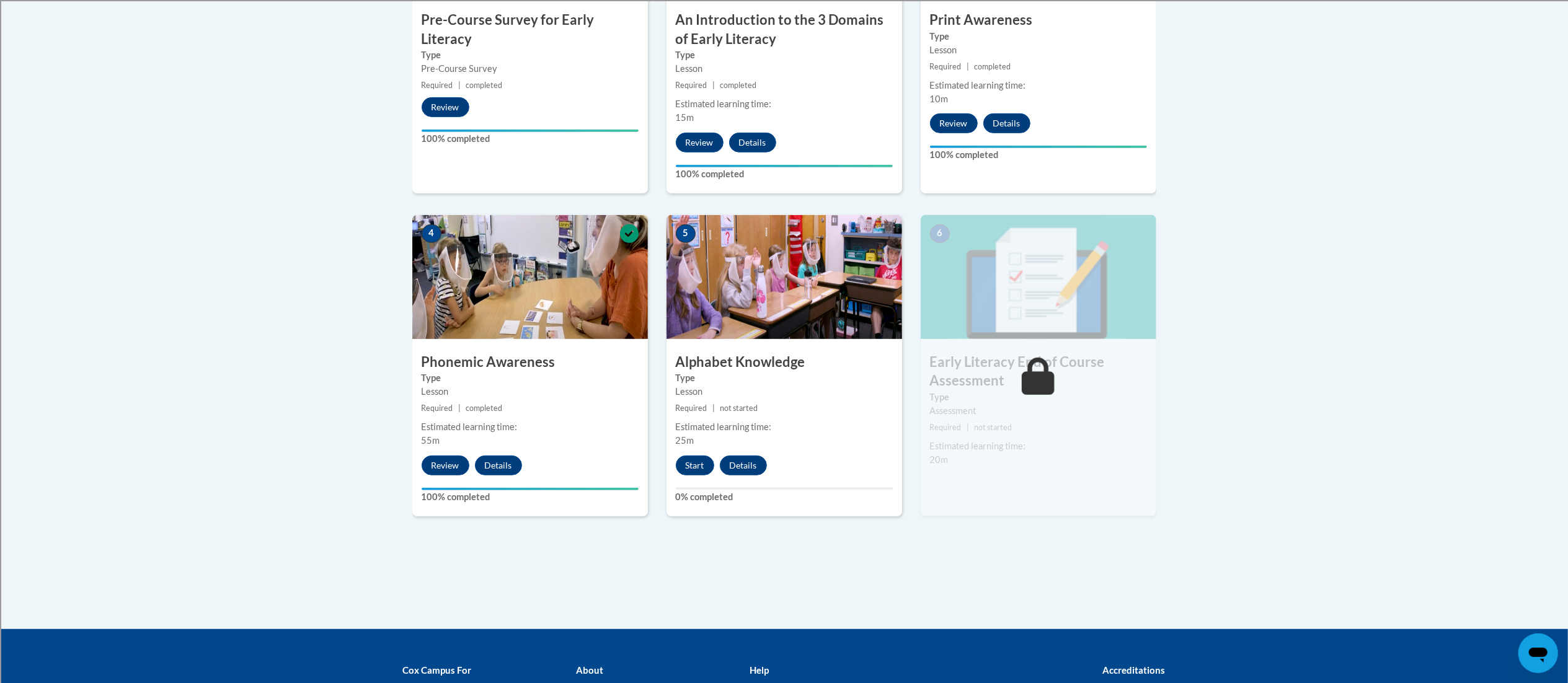
scroll to position [546, 0]
